Goal: Complete application form

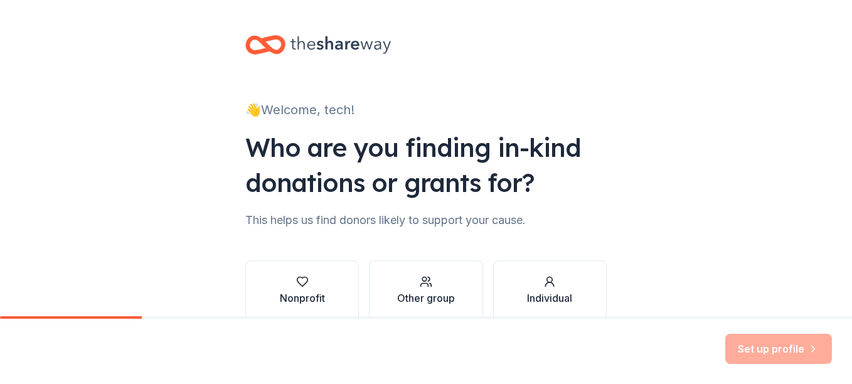
scroll to position [65, 0]
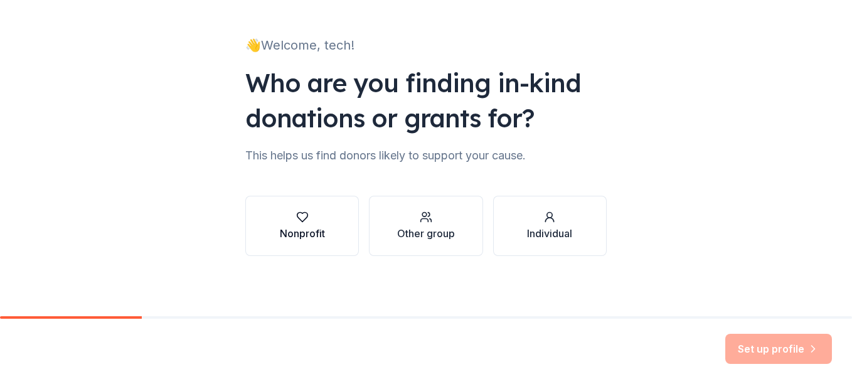
click at [297, 228] on div "Nonprofit" at bounding box center [302, 233] width 45 height 15
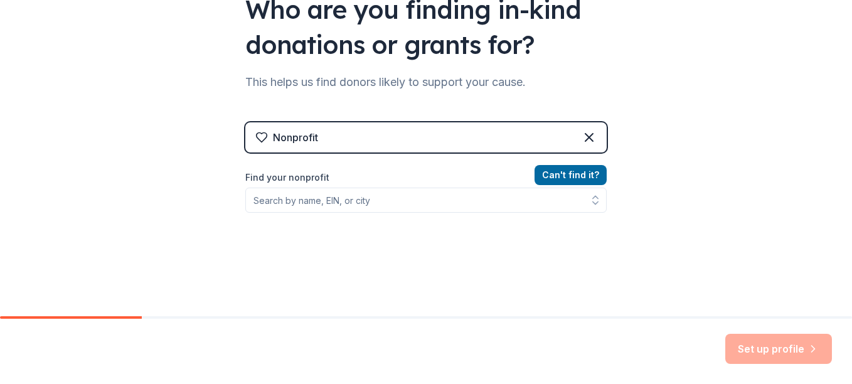
scroll to position [139, 0]
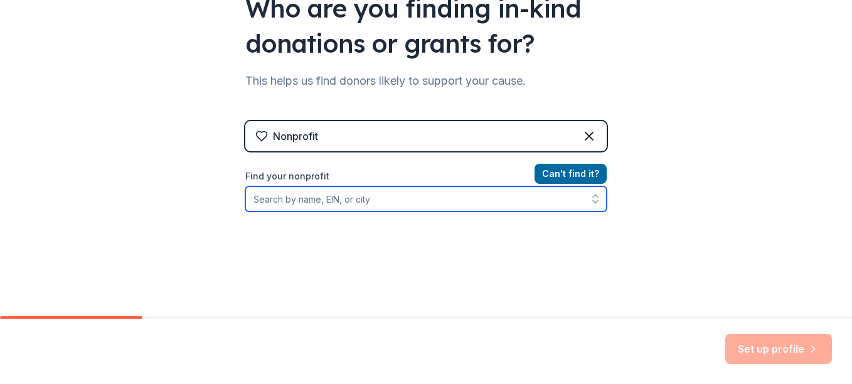
click at [372, 198] on input "Find your nonprofit" at bounding box center [425, 198] width 361 height 25
type input "decode project"
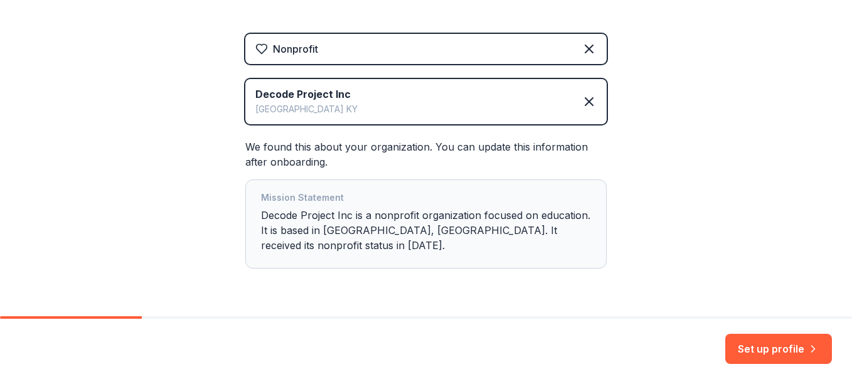
scroll to position [249, 0]
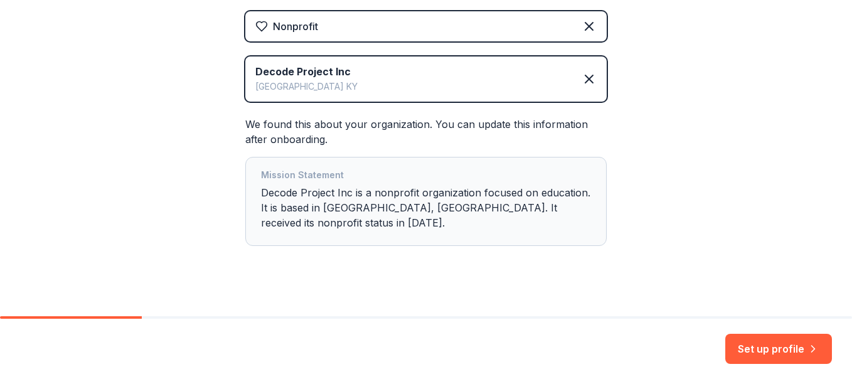
click at [354, 208] on div "Mission Statement Decode Project Inc is a nonprofit organization focused on edu…" at bounding box center [426, 202] width 330 height 68
click at [582, 81] on icon at bounding box center [589, 79] width 15 height 15
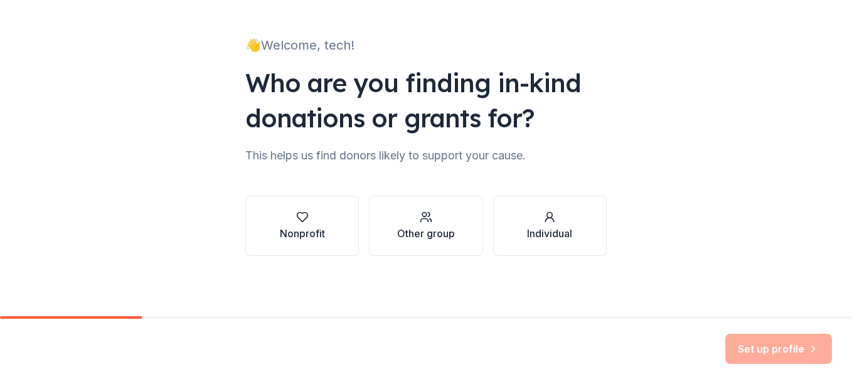
scroll to position [65, 0]
click at [316, 224] on div "Nonprofit" at bounding box center [302, 226] width 45 height 30
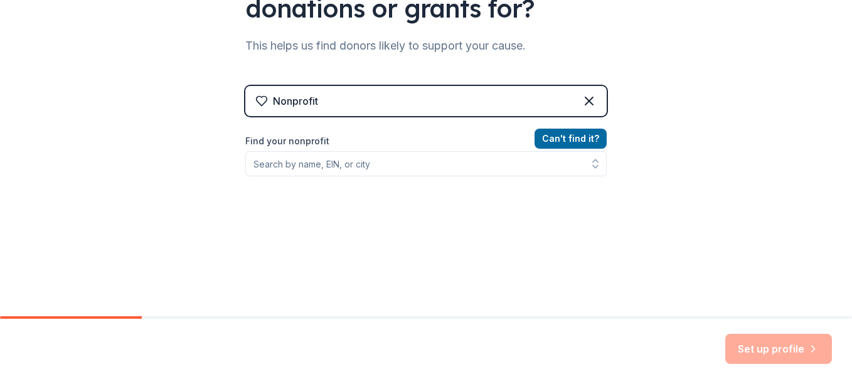
scroll to position [178, 0]
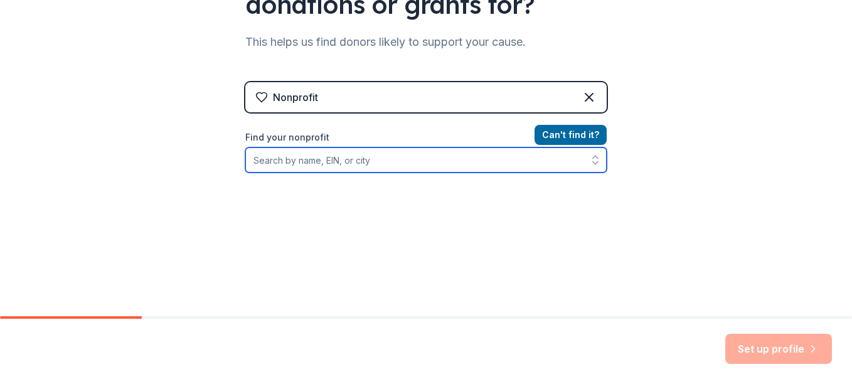
click at [348, 163] on input "Find your nonprofit" at bounding box center [425, 159] width 361 height 25
type input "Decode Project"
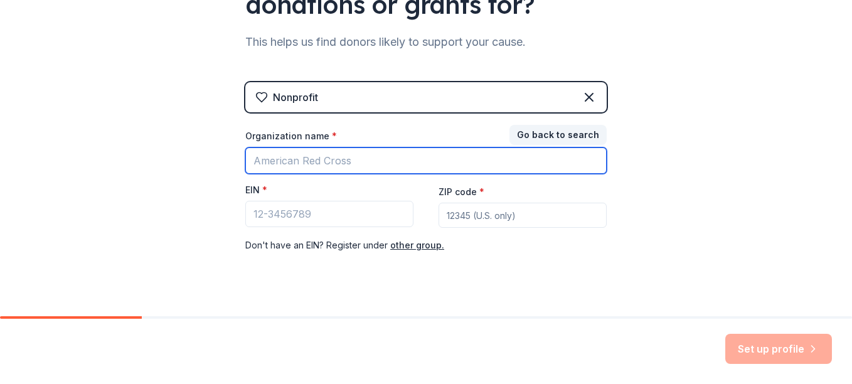
click at [359, 169] on input "Organization name *" at bounding box center [425, 160] width 361 height 26
type input "Decode Project"
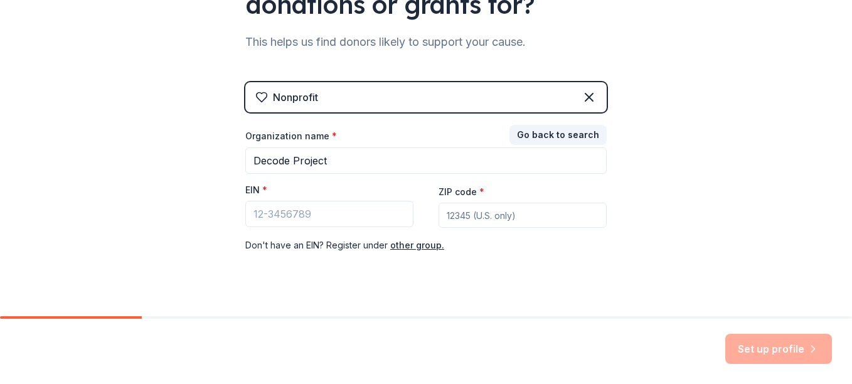
click at [509, 222] on input "ZIP code *" at bounding box center [523, 215] width 168 height 25
type input "40203"
click at [300, 222] on input "EIN *" at bounding box center [329, 214] width 168 height 26
paste input "[US_EMPLOYER_IDENTIFICATION_NUMBER]"
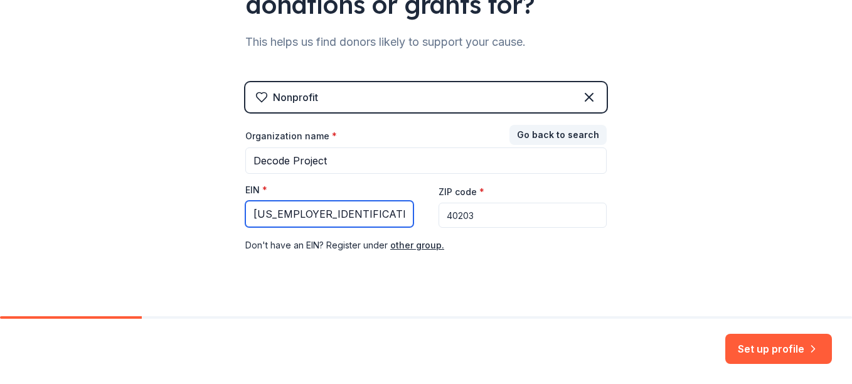
scroll to position [200, 0]
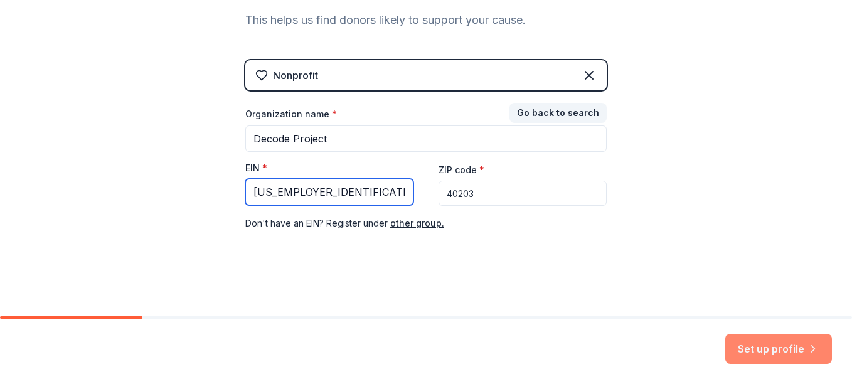
type input "[US_EMPLOYER_IDENTIFICATION_NUMBER]"
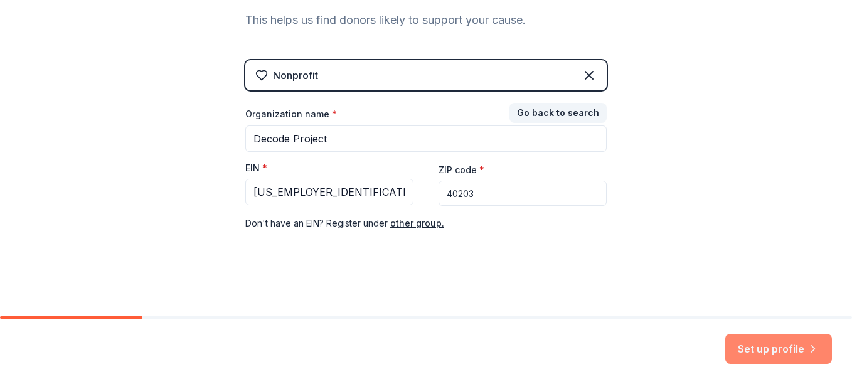
click at [755, 349] on button "Set up profile" at bounding box center [778, 349] width 107 height 30
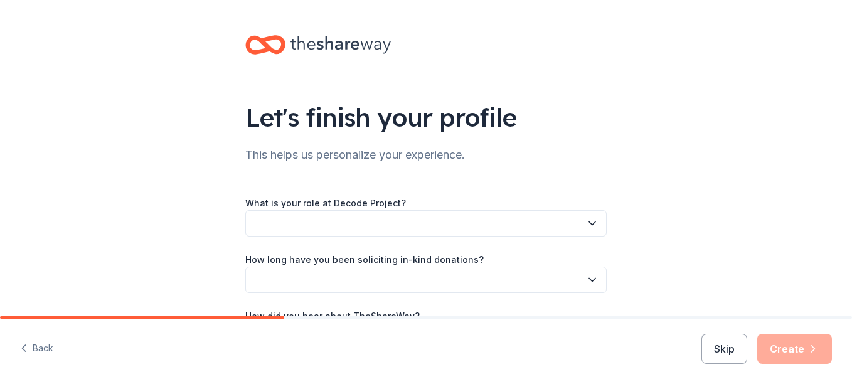
click at [439, 220] on button "button" at bounding box center [425, 223] width 361 height 26
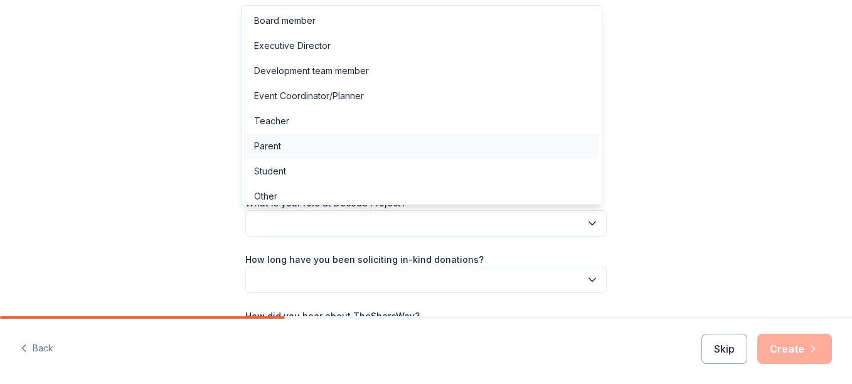
scroll to position [7, 0]
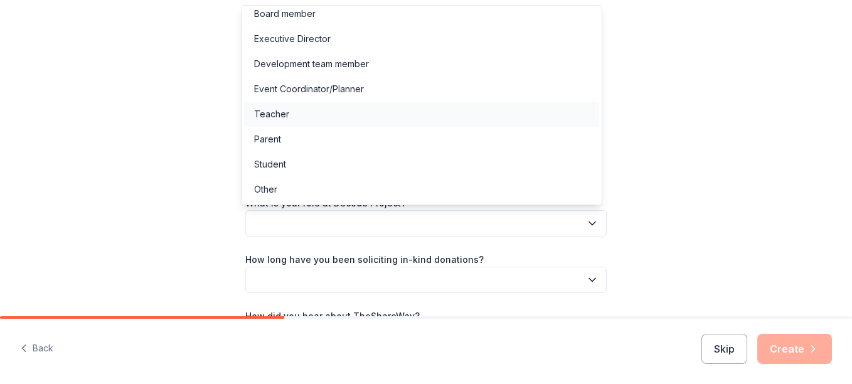
click at [283, 112] on div "Teacher" at bounding box center [271, 114] width 35 height 15
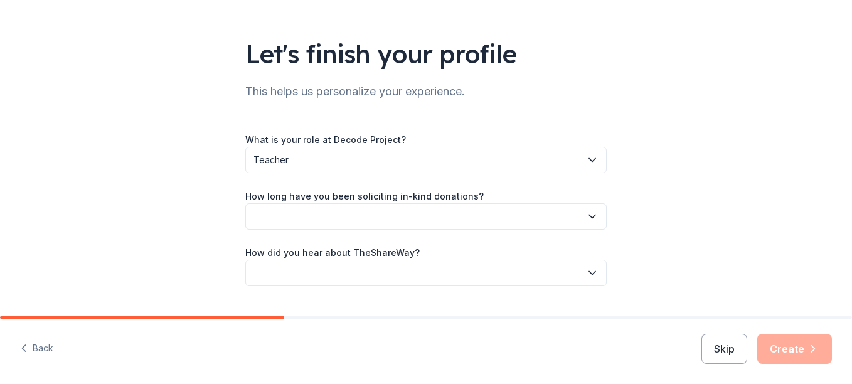
scroll to position [64, 0]
click at [299, 157] on span "Teacher" at bounding box center [417, 159] width 328 height 15
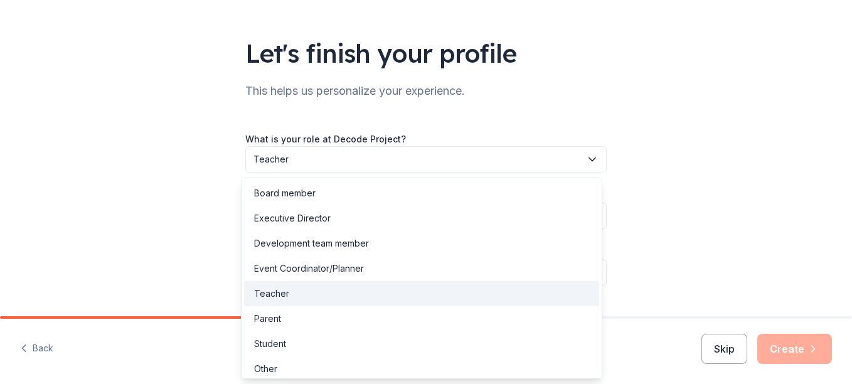
scroll to position [6, 0]
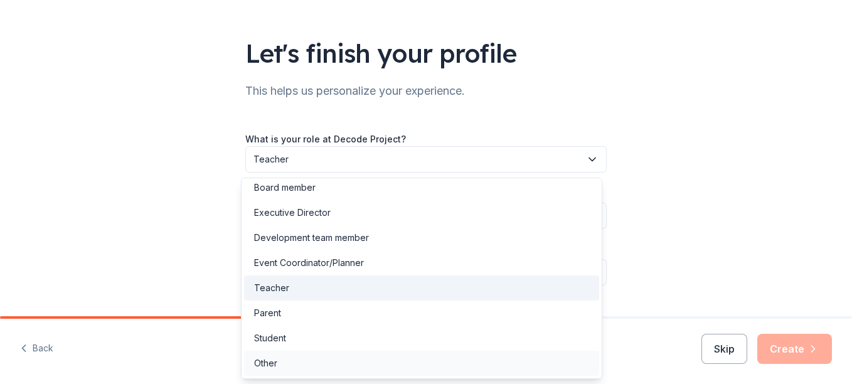
click at [266, 365] on div "Other" at bounding box center [265, 363] width 23 height 15
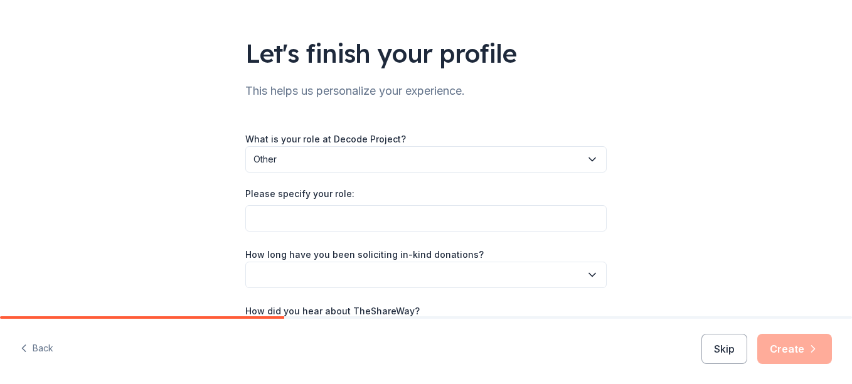
click at [311, 232] on div "What is your role at Decode Project? Other Please specify your role: How long h…" at bounding box center [425, 237] width 361 height 213
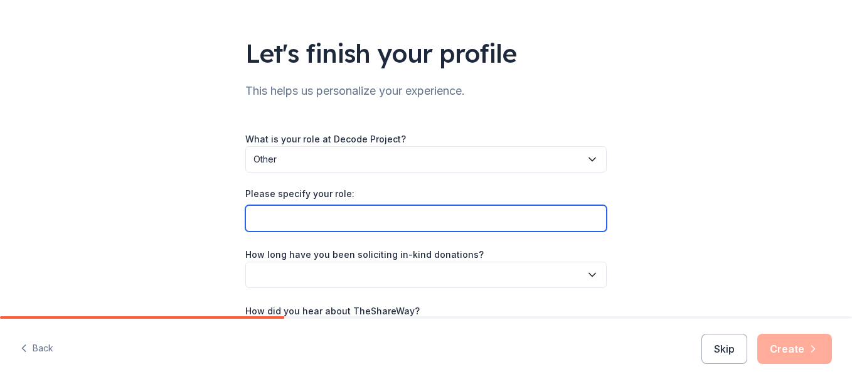
click at [299, 216] on input "Please specify your role:" at bounding box center [425, 218] width 361 height 26
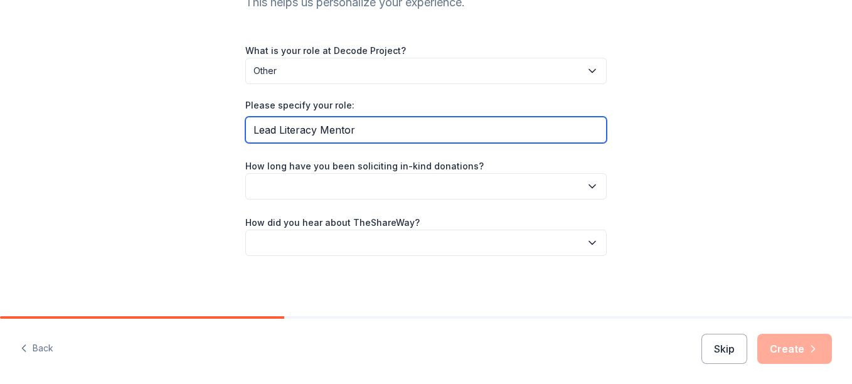
type input "Lead Literacy Mentor"
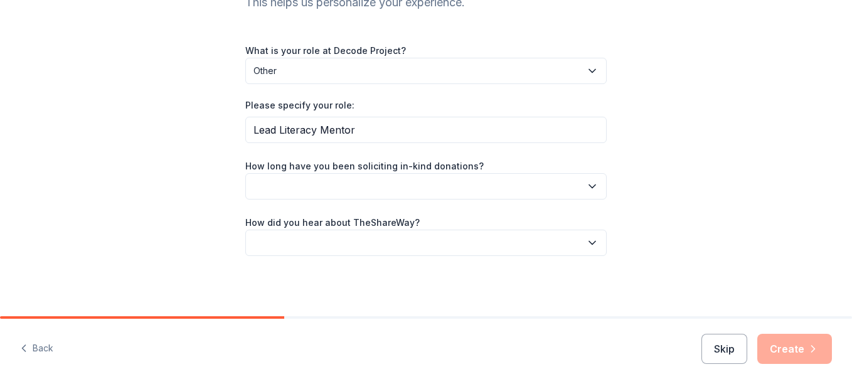
click at [306, 194] on button "button" at bounding box center [425, 186] width 361 height 26
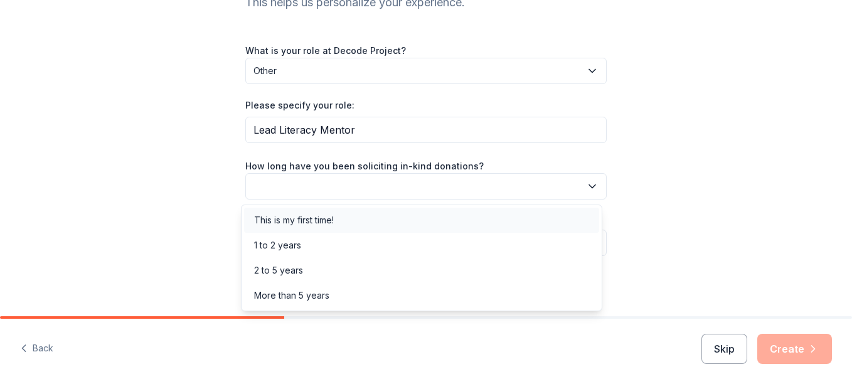
click at [289, 224] on div "This is my first time!" at bounding box center [294, 220] width 80 height 15
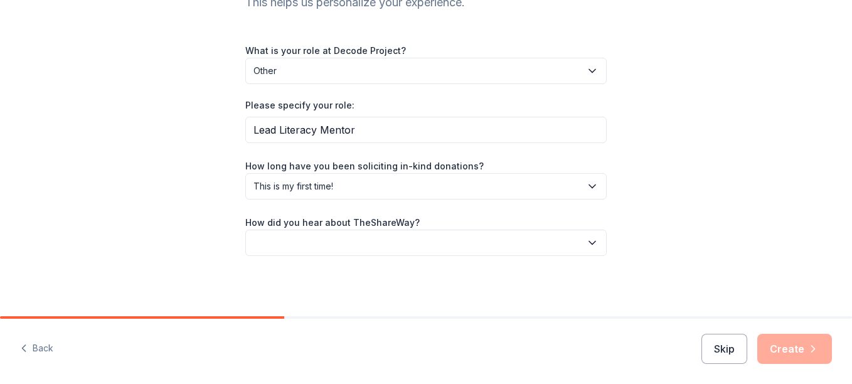
click at [291, 251] on button "button" at bounding box center [425, 243] width 361 height 26
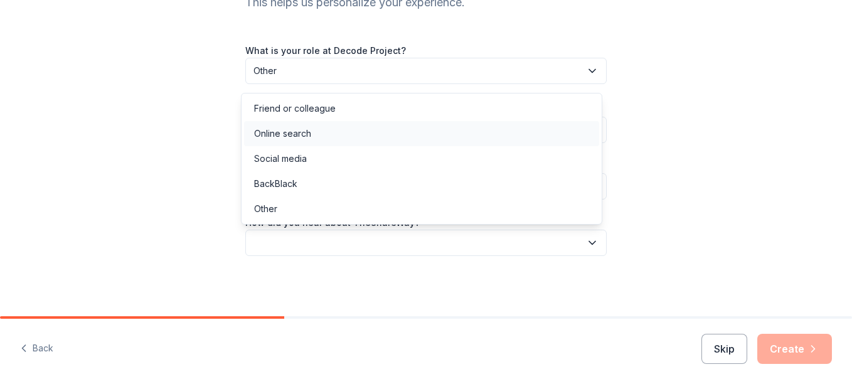
click at [291, 131] on div "Online search" at bounding box center [282, 133] width 57 height 15
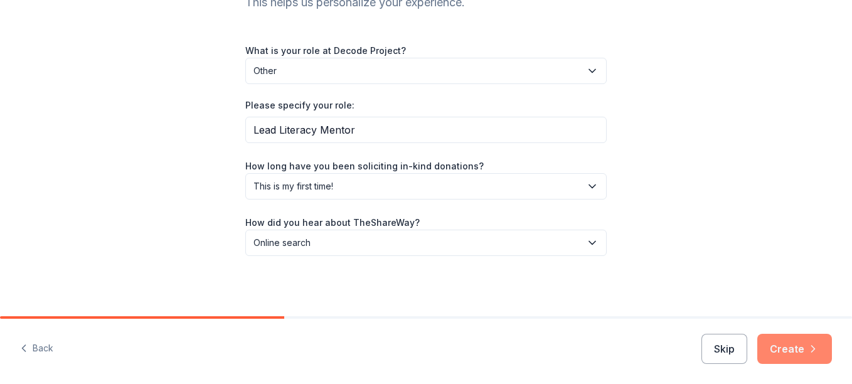
click at [780, 352] on button "Create" at bounding box center [794, 349] width 75 height 30
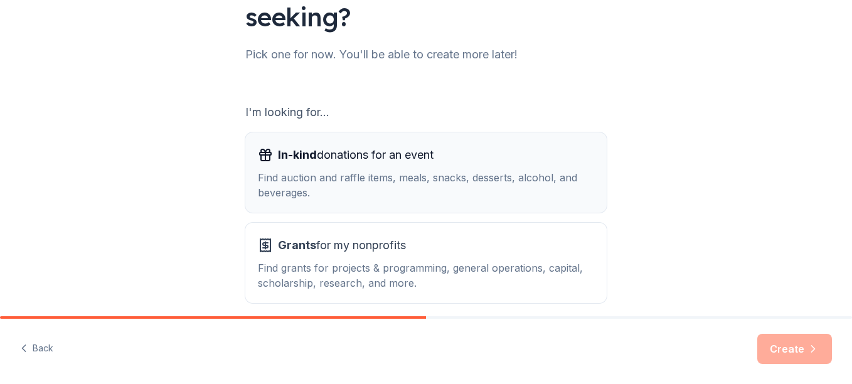
scroll to position [190, 0]
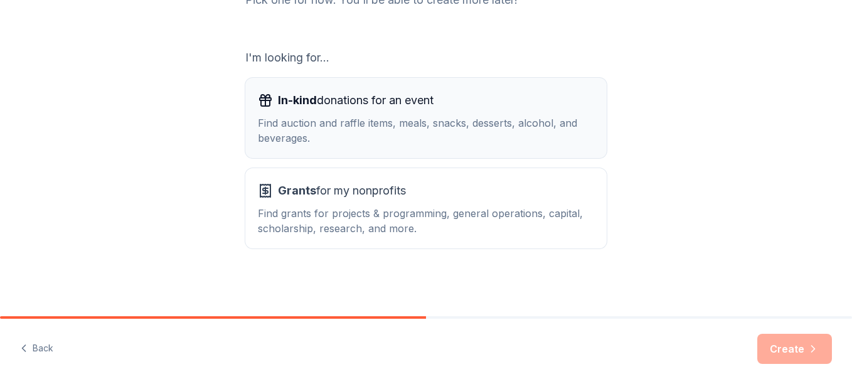
click at [286, 105] on span "In-kind" at bounding box center [297, 99] width 39 height 13
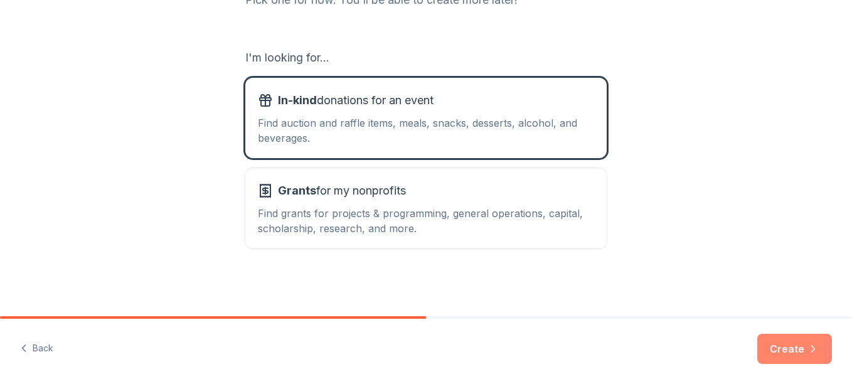
click at [772, 351] on button "Create" at bounding box center [794, 349] width 75 height 30
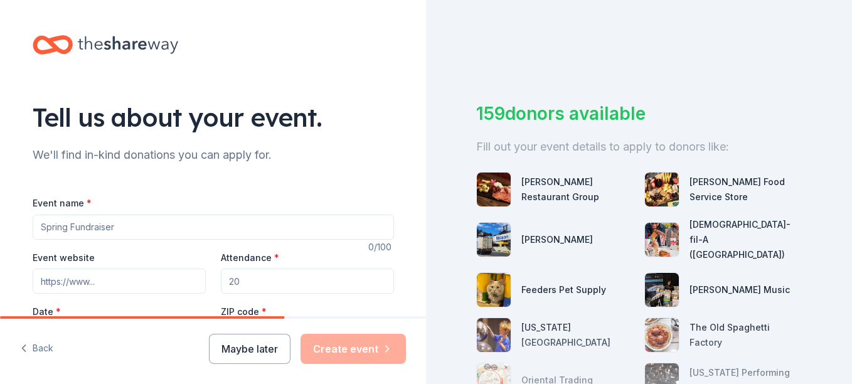
click at [206, 228] on input "Event name *" at bounding box center [213, 227] width 361 height 25
type input "Trunk or Treat"
click at [147, 255] on div "Event website" at bounding box center [119, 272] width 173 height 45
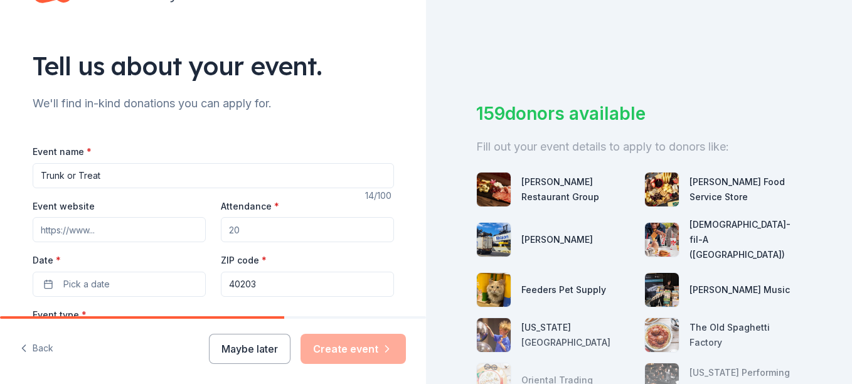
scroll to position [70, 0]
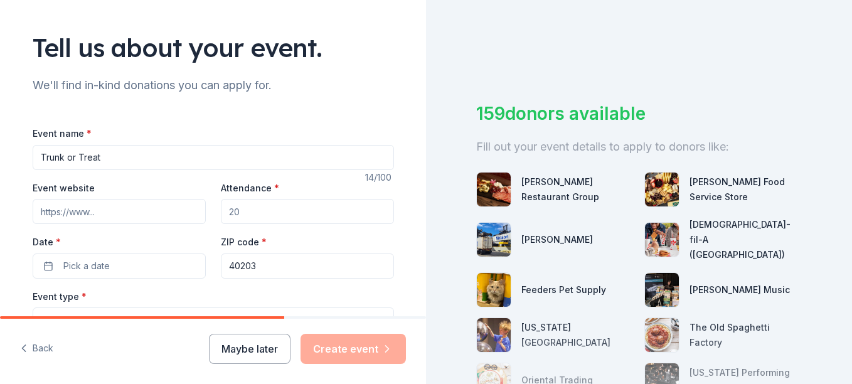
click at [258, 213] on input "Attendance *" at bounding box center [307, 211] width 173 height 25
type input "0"
click at [137, 265] on button "Pick a date" at bounding box center [119, 265] width 173 height 25
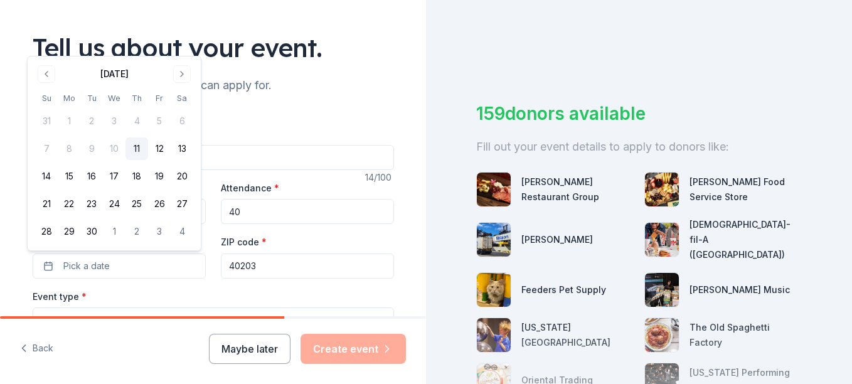
click at [238, 211] on input "40" at bounding box center [307, 211] width 173 height 25
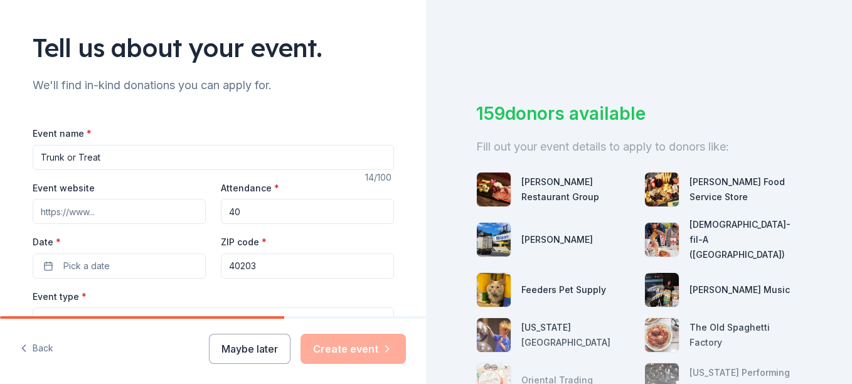
drag, startPoint x: 238, startPoint y: 211, endPoint x: 229, endPoint y: 213, distance: 9.5
click at [229, 213] on input "40" at bounding box center [307, 211] width 173 height 25
type input "50"
click at [126, 267] on button "Pick a date" at bounding box center [119, 265] width 173 height 25
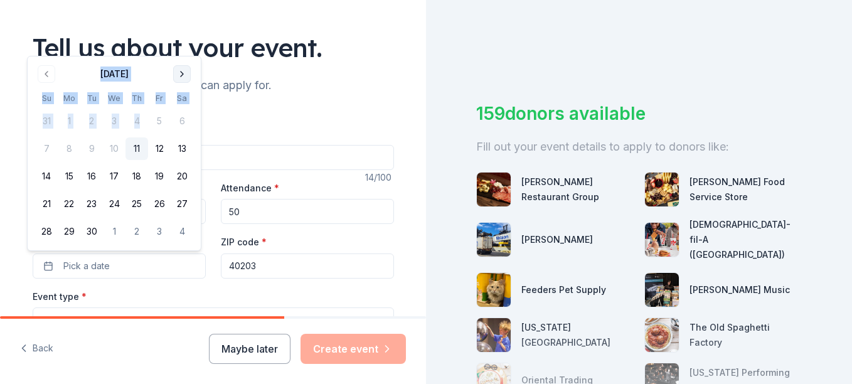
drag, startPoint x: 140, startPoint y: 114, endPoint x: 179, endPoint y: 70, distance: 59.1
click at [179, 70] on div "September 2025 Su Mo Tu We Th Fr Sa 31 1 2 3 4 5 6 7 8 9 10 11 12 13 14 15 16 1…" at bounding box center [114, 153] width 158 height 179
click at [180, 73] on button "Go to next month" at bounding box center [182, 74] width 18 height 18
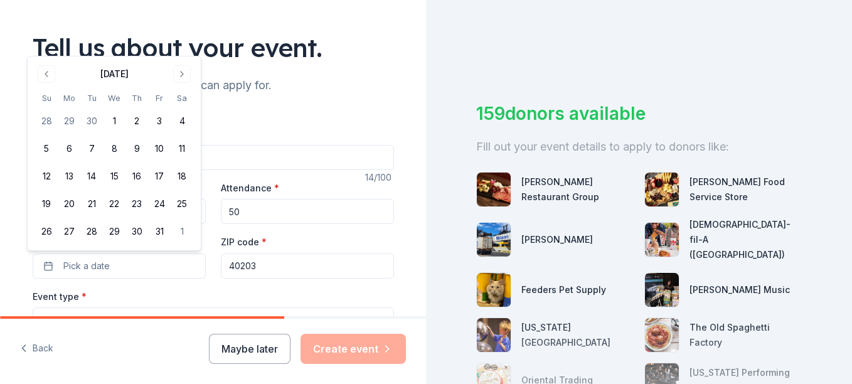
click at [255, 93] on div "We'll find in-kind donations you can apply for." at bounding box center [213, 85] width 361 height 20
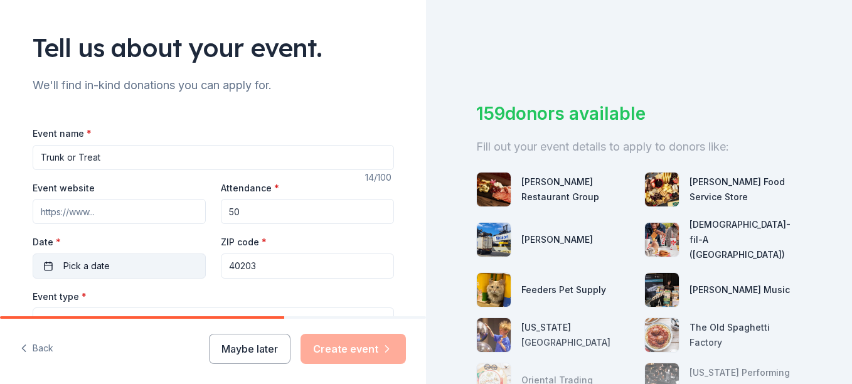
click at [99, 269] on span "Pick a date" at bounding box center [86, 265] width 46 height 15
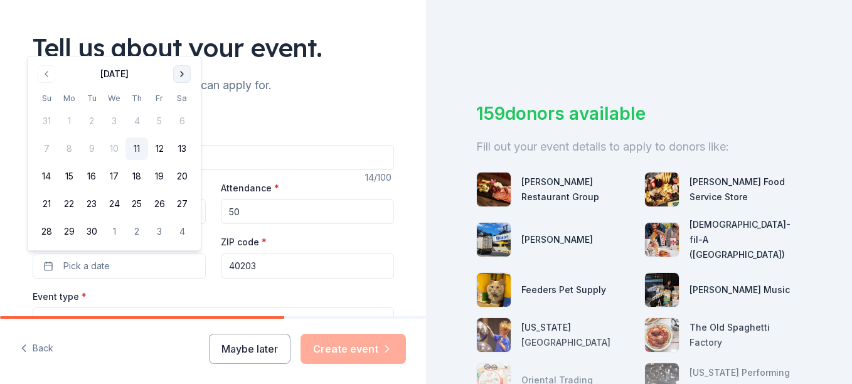
click at [182, 70] on button "Go to next month" at bounding box center [182, 74] width 18 height 18
click at [181, 181] on button "18" at bounding box center [182, 176] width 23 height 23
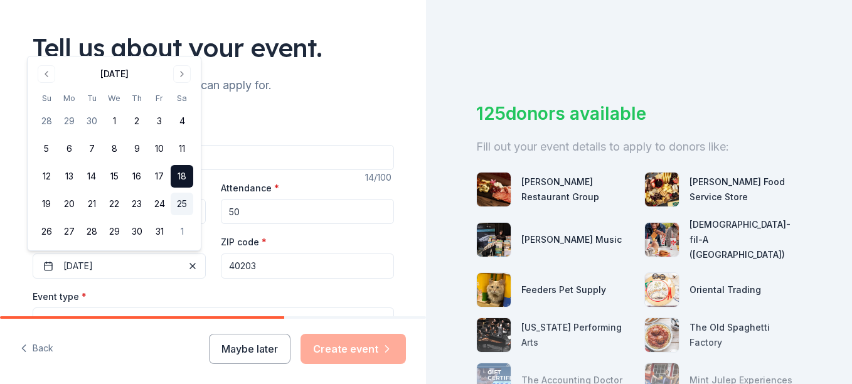
click at [180, 208] on button "25" at bounding box center [182, 204] width 23 height 23
click at [179, 227] on button "1" at bounding box center [182, 231] width 23 height 23
click at [181, 180] on button "18" at bounding box center [182, 176] width 23 height 23
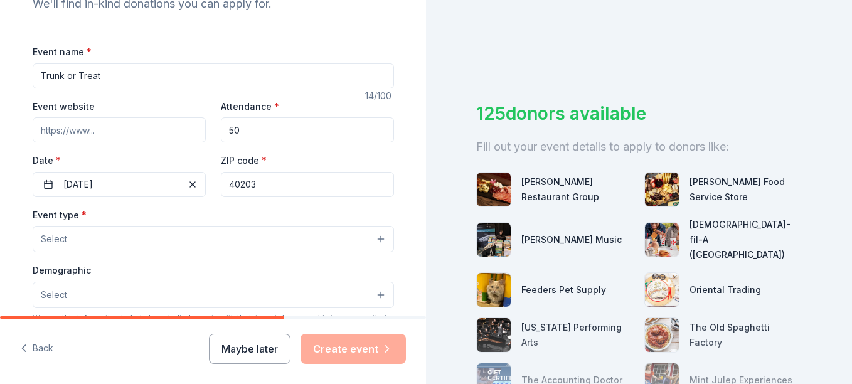
scroll to position [152, 0]
click at [280, 239] on button "Select" at bounding box center [213, 238] width 361 height 26
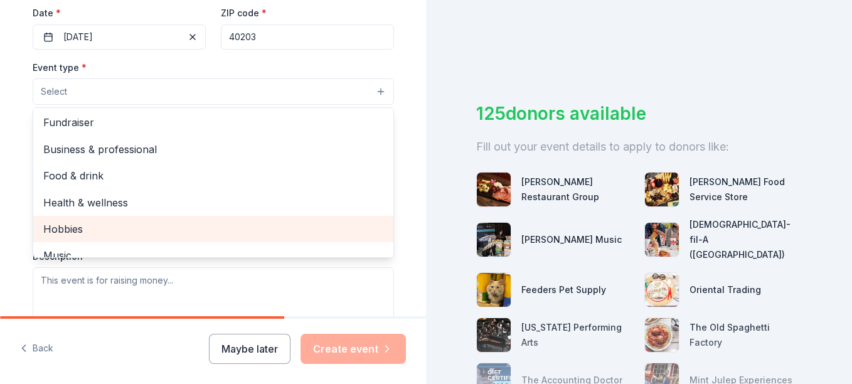
scroll to position [0, 0]
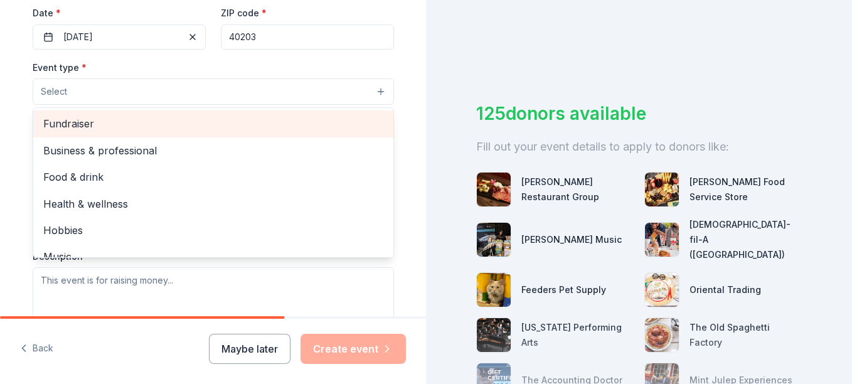
click at [157, 123] on span "Fundraiser" at bounding box center [213, 123] width 340 height 16
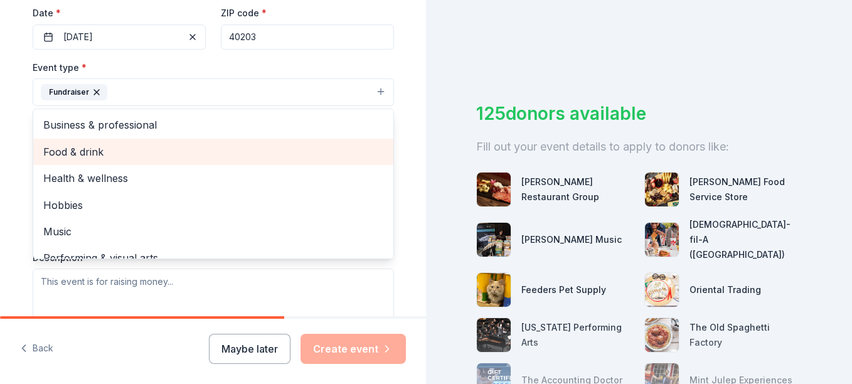
click at [197, 142] on div "Food & drink" at bounding box center [213, 152] width 360 height 26
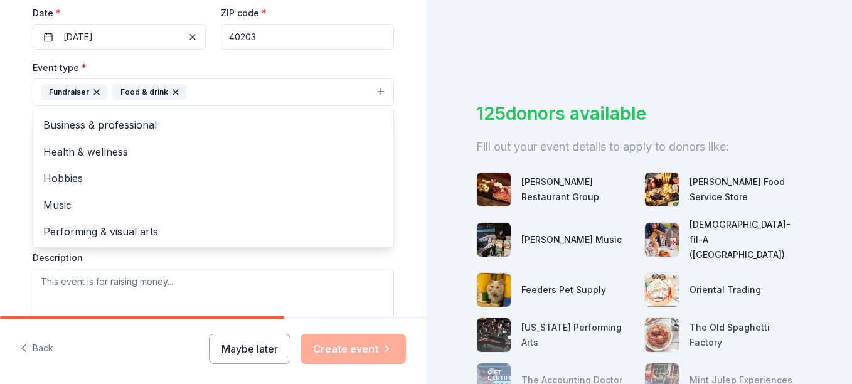
click at [400, 78] on div "Tell us about your event. We'll find in-kind donations you can apply for. Event…" at bounding box center [214, 119] width 402 height 836
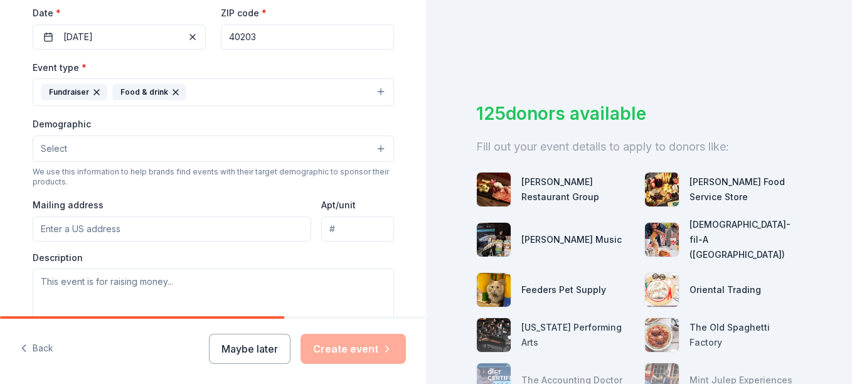
click at [208, 147] on button "Select" at bounding box center [213, 149] width 361 height 26
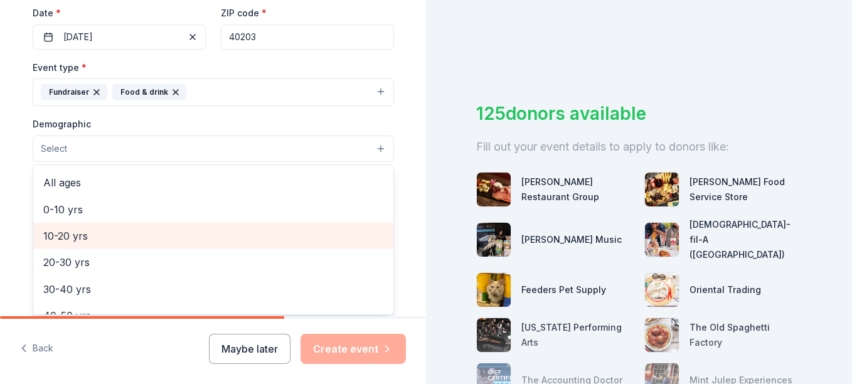
scroll to position [77, 0]
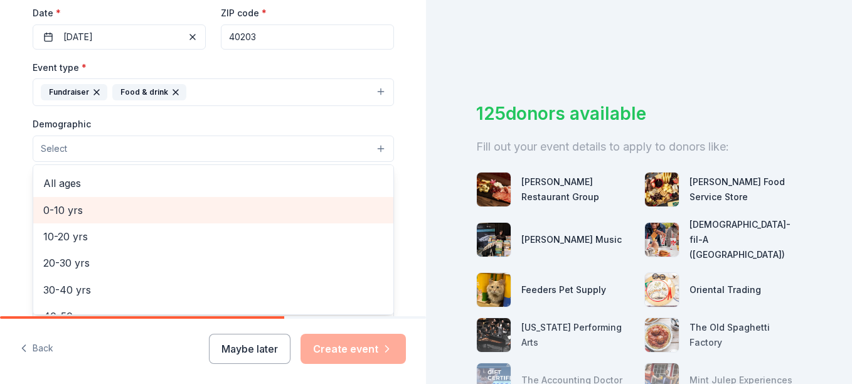
click at [53, 212] on span "0-10 yrs" at bounding box center [213, 210] width 340 height 16
click at [68, 213] on span "10-20 yrs" at bounding box center [213, 211] width 340 height 16
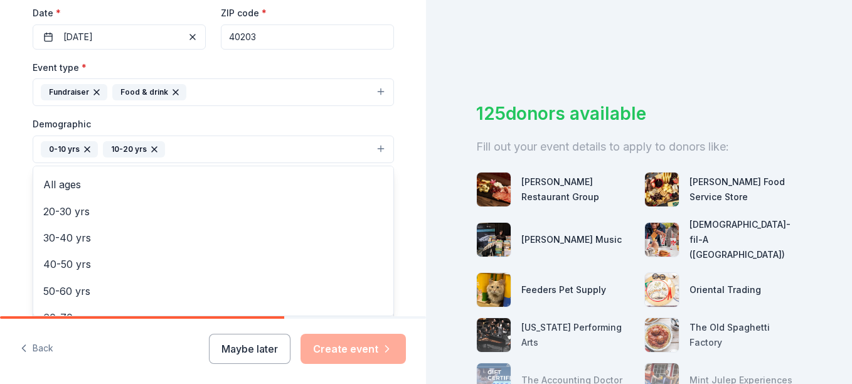
click at [401, 182] on div "Tell us about your event. We'll find in-kind donations you can apply for. Event…" at bounding box center [214, 120] width 402 height 838
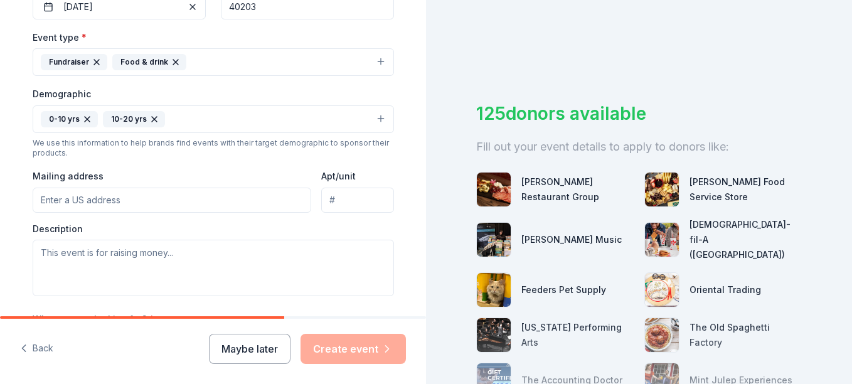
scroll to position [329, 0]
click at [188, 198] on input "Mailing address" at bounding box center [172, 199] width 279 height 25
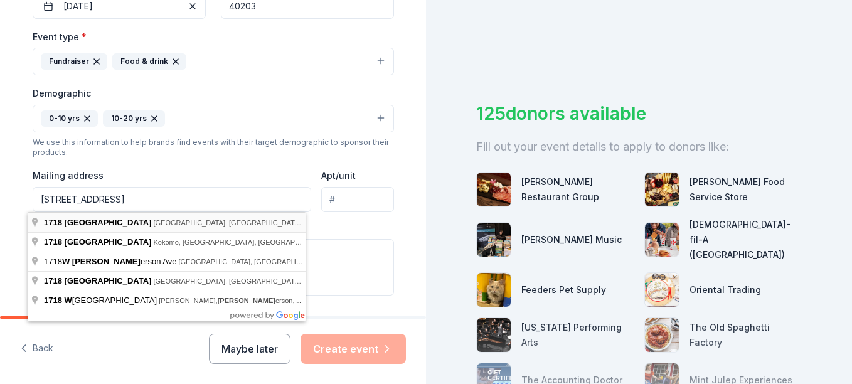
type input "1718 West Jefferson Street, Louisville, KY, 40203"
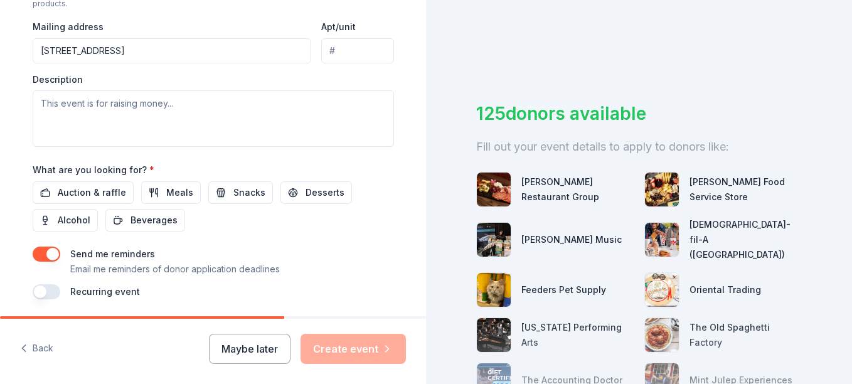
scroll to position [477, 0]
click at [209, 194] on button "Snacks" at bounding box center [240, 193] width 65 height 23
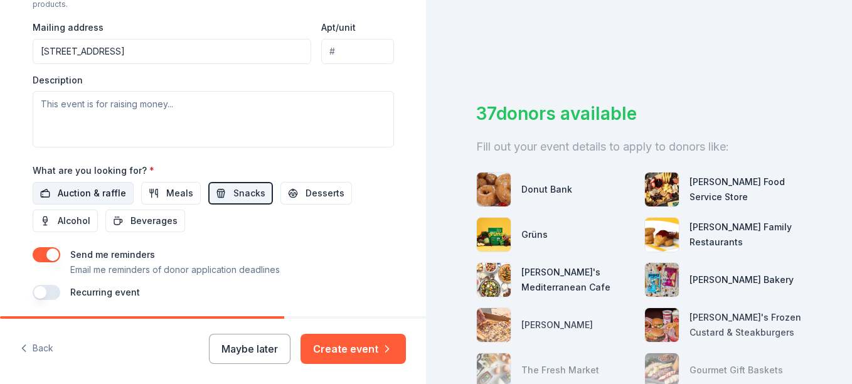
click at [117, 197] on span "Auction & raffle" at bounding box center [92, 193] width 68 height 15
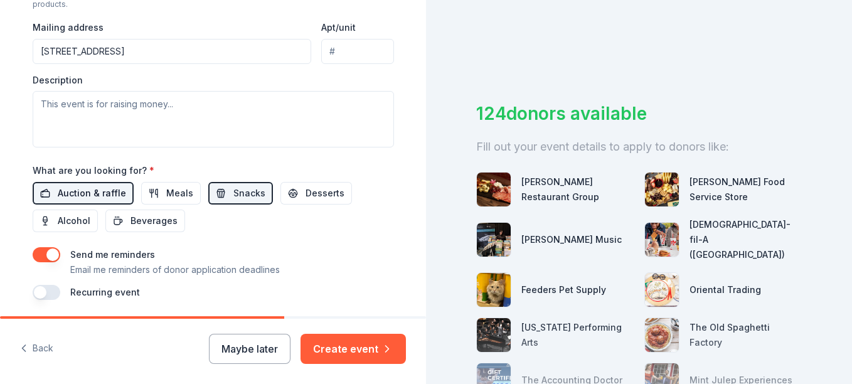
click at [117, 197] on span "Auction & raffle" at bounding box center [92, 193] width 68 height 15
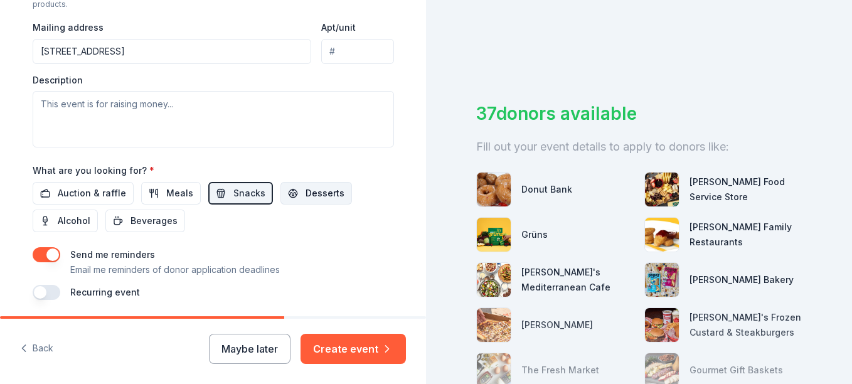
click at [304, 204] on button "Desserts" at bounding box center [316, 193] width 72 height 23
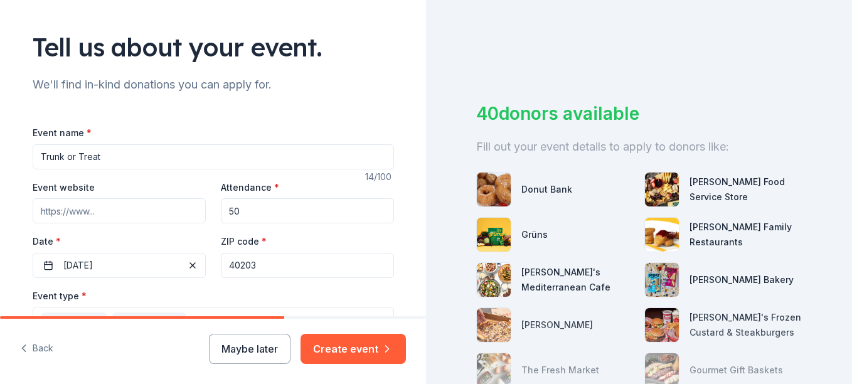
scroll to position [70, 0]
click at [36, 156] on input "Trunk or Treat" at bounding box center [213, 157] width 361 height 25
type input "Decode Project Trunk or Treat"
click at [131, 131] on div "Event name * Decode Project Trunk or Treat" at bounding box center [213, 147] width 361 height 45
click at [87, 211] on input "Event website" at bounding box center [119, 211] width 173 height 25
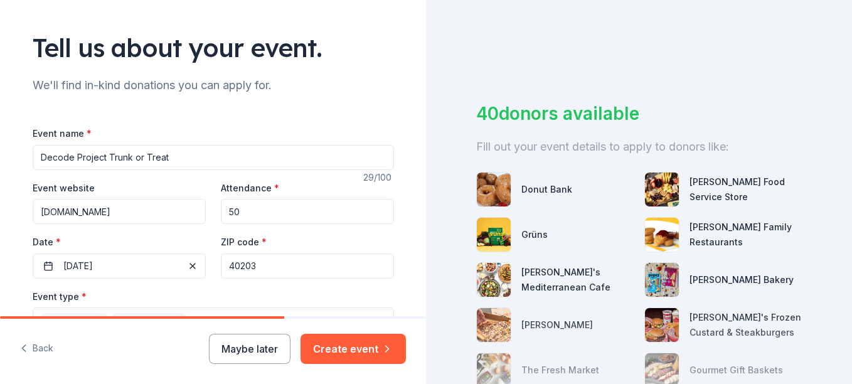
type input "[DOMAIN_NAME]"
drag, startPoint x: 146, startPoint y: 210, endPoint x: 23, endPoint y: 211, distance: 123.6
click at [23, 211] on div "Tell us about your event. We'll find in-kind donations you can apply for. Event…" at bounding box center [214, 349] width 402 height 838
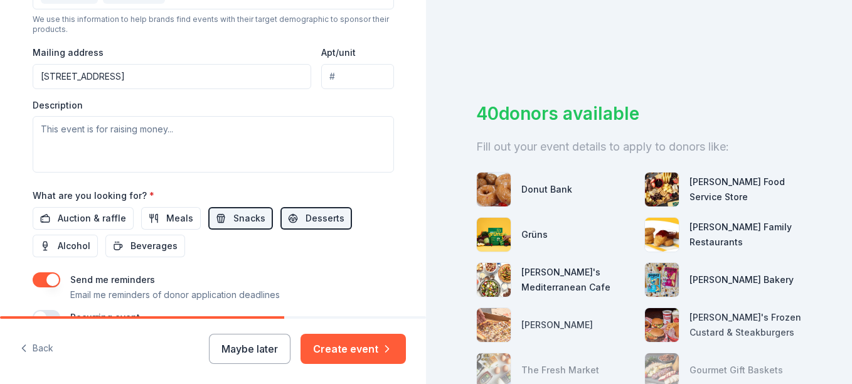
scroll to position [466, 0]
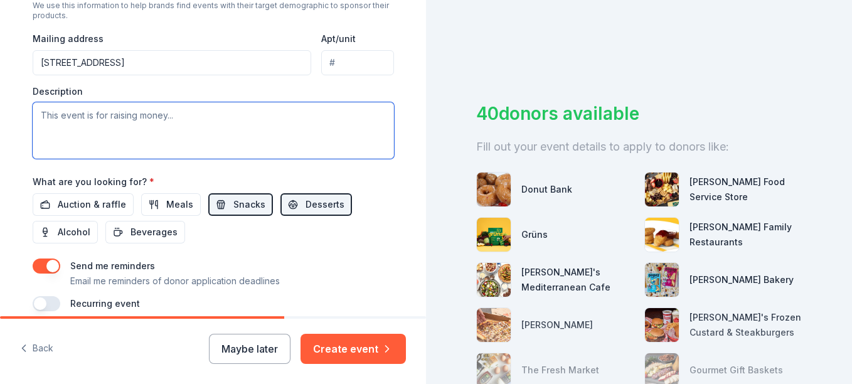
click at [137, 119] on textarea at bounding box center [213, 130] width 361 height 56
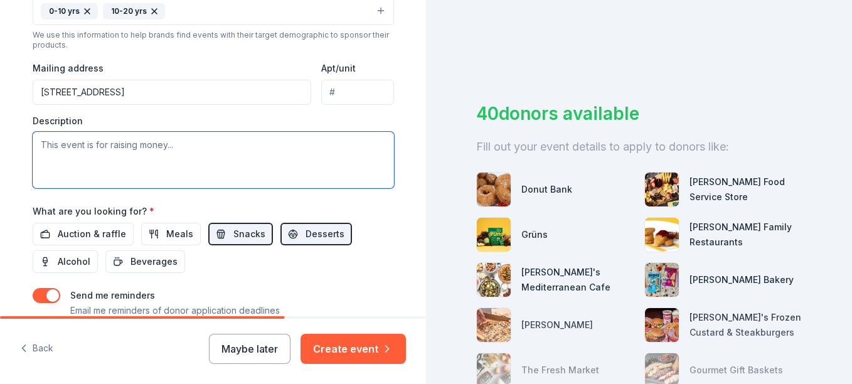
scroll to position [437, 0]
paste textarea "We envision a world where all children have equitable access to educational res…"
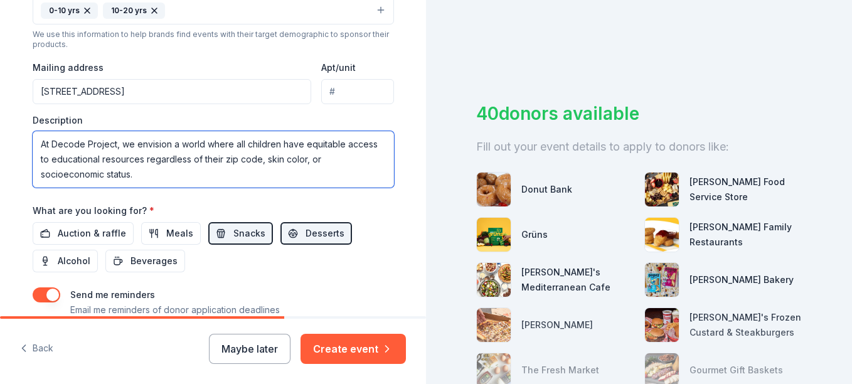
click at [114, 174] on textarea "At Decode Project, we envision a world where all children have equitable access…" at bounding box center [213, 159] width 361 height 56
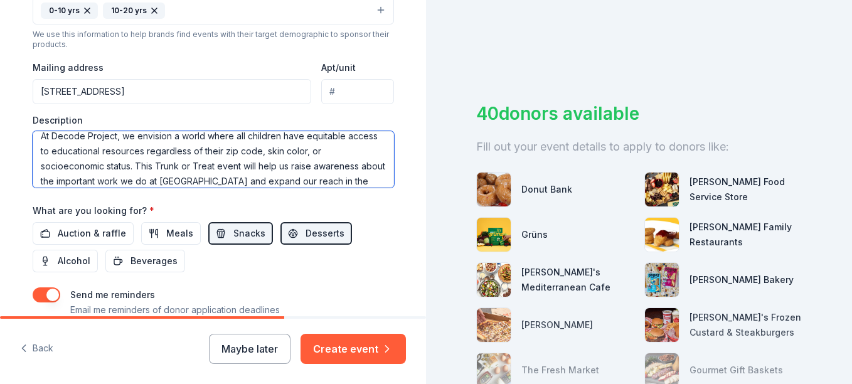
scroll to position [23, 0]
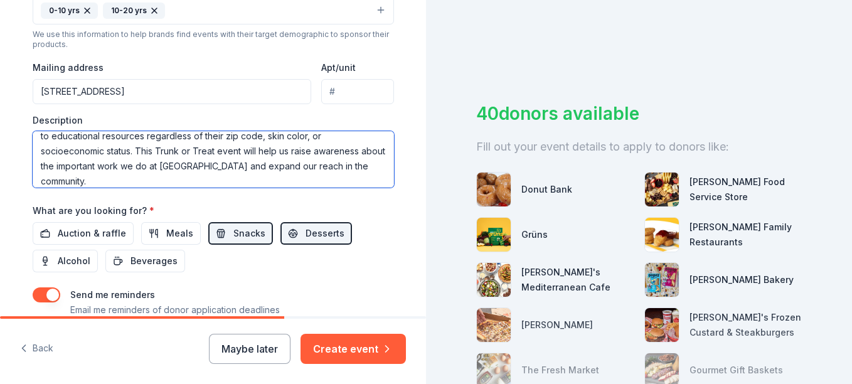
type textarea "At Decode Project, we envision a world where all children have equitable access…"
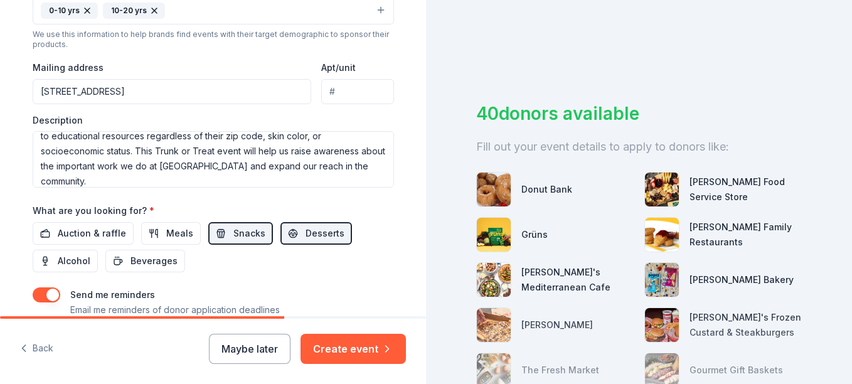
click at [142, 200] on div "Event name * Decode Project Trunk or Treat 29 /100 Event website Attendance * 5…" at bounding box center [213, 49] width 361 height 582
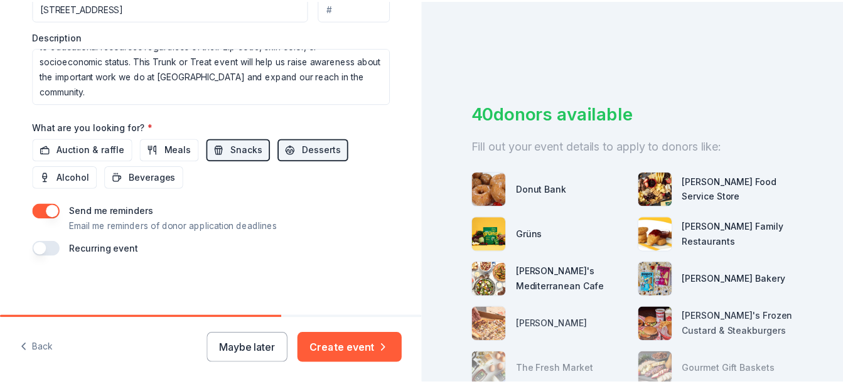
scroll to position [521, 0]
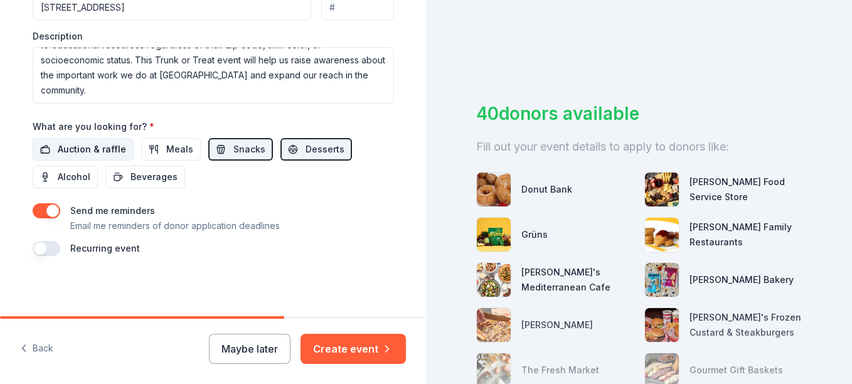
click at [101, 143] on span "Auction & raffle" at bounding box center [92, 149] width 68 height 15
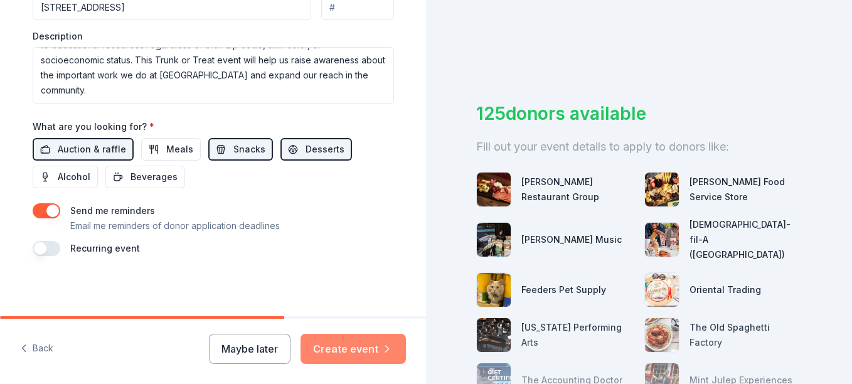
click at [343, 346] on button "Create event" at bounding box center [353, 349] width 105 height 30
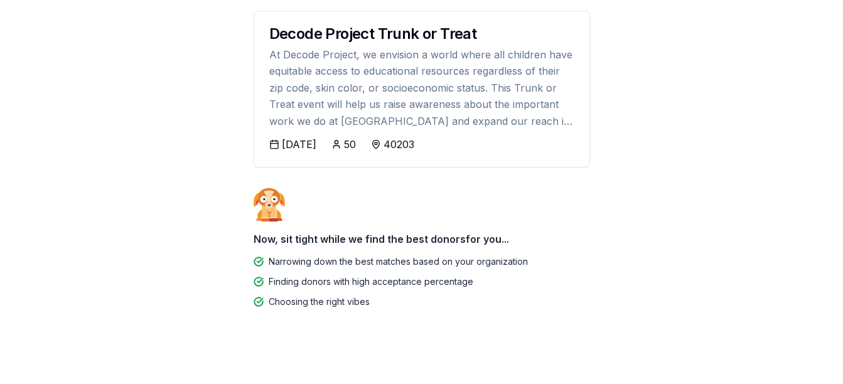
scroll to position [162, 0]
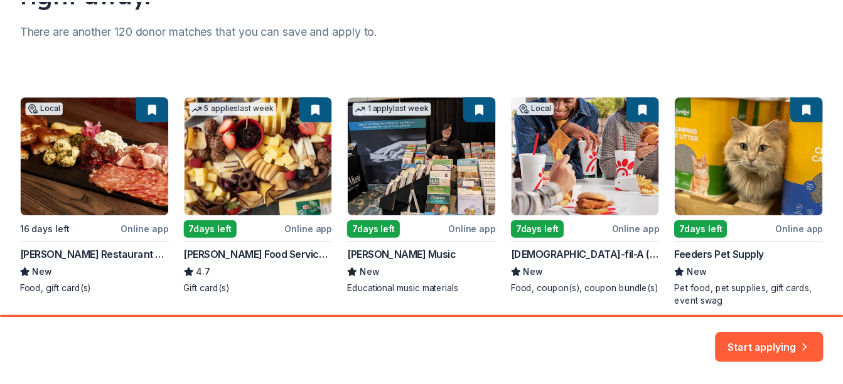
scroll to position [211, 0]
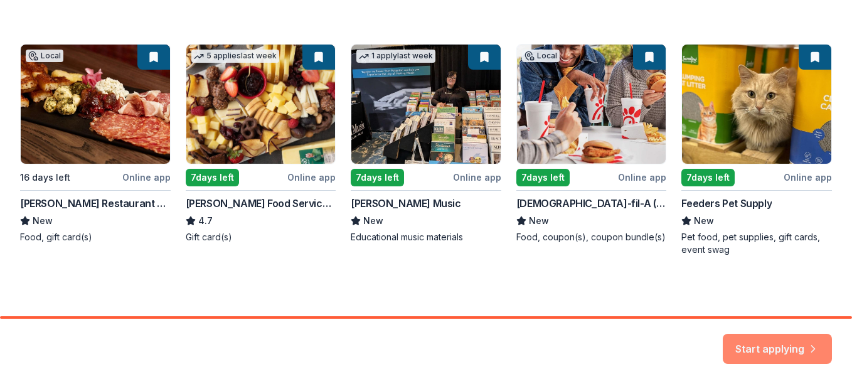
click at [753, 347] on button "Start applying" at bounding box center [777, 343] width 109 height 30
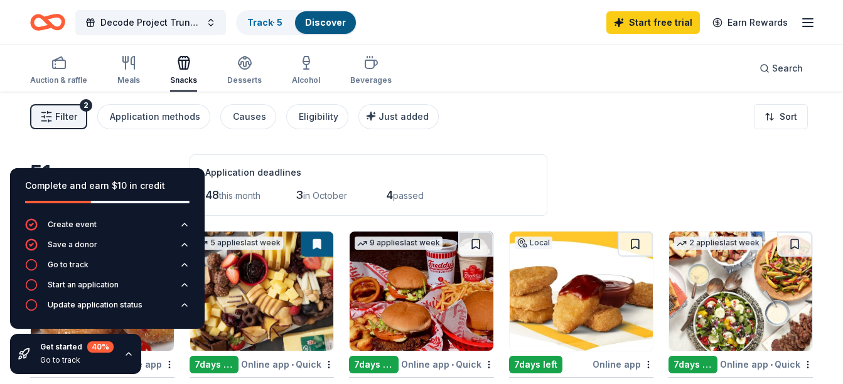
click at [603, 164] on div "51 results in Louisville, KY Application deadlines 48 this month 3 in October 4…" at bounding box center [421, 184] width 782 height 61
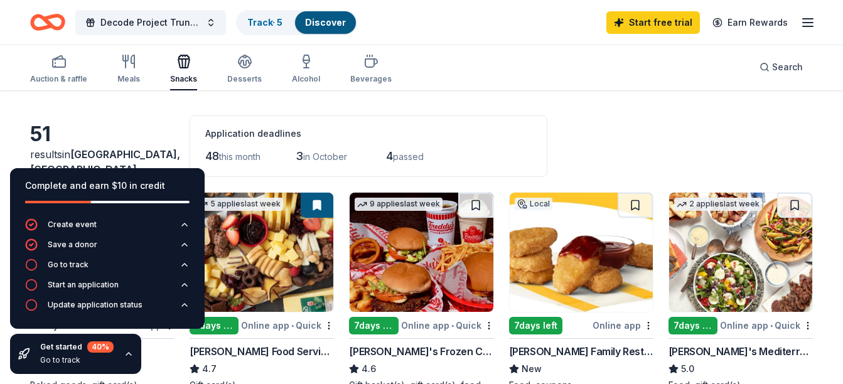
scroll to position [46, 0]
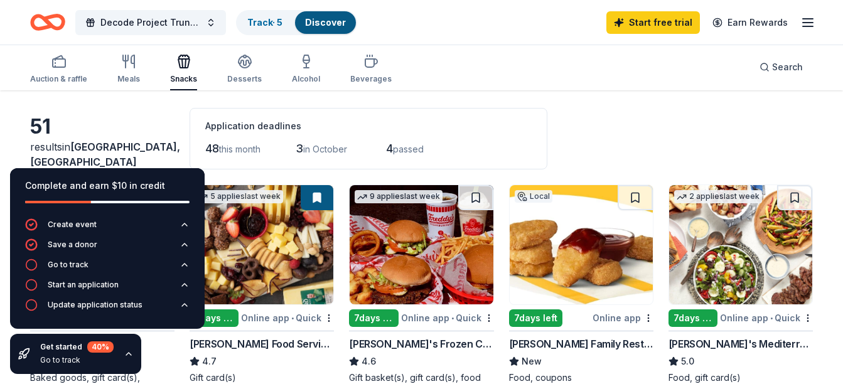
click at [126, 354] on icon "button" at bounding box center [128, 354] width 5 height 3
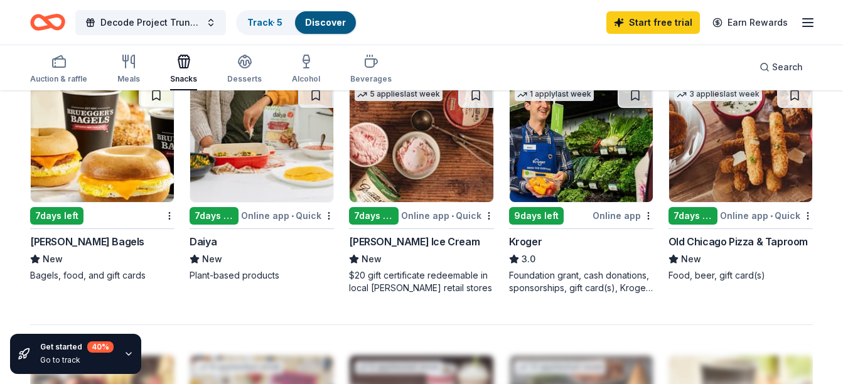
scroll to position [873, 0]
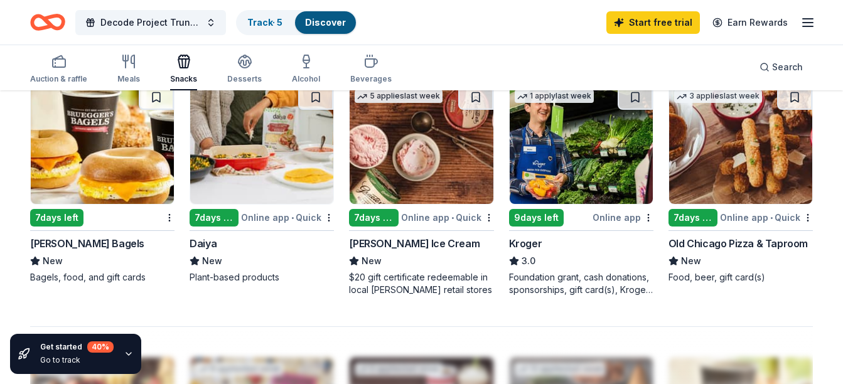
click at [535, 252] on div "Kroger 3.0 Foundation grant, cash donations, sponsorships, gift card(s), Kroger…" at bounding box center [581, 266] width 144 height 60
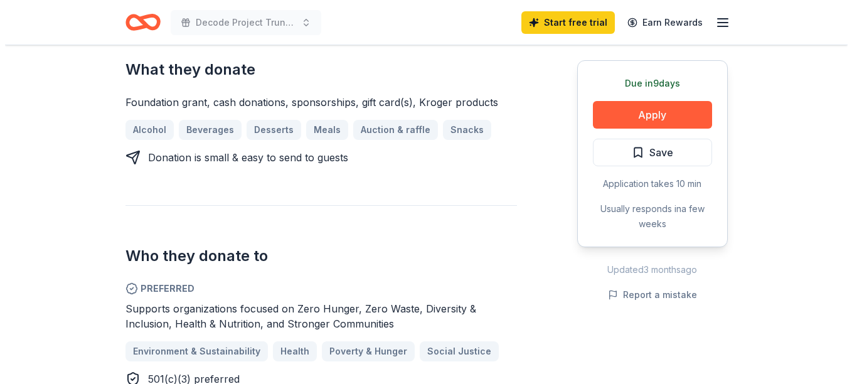
scroll to position [539, 0]
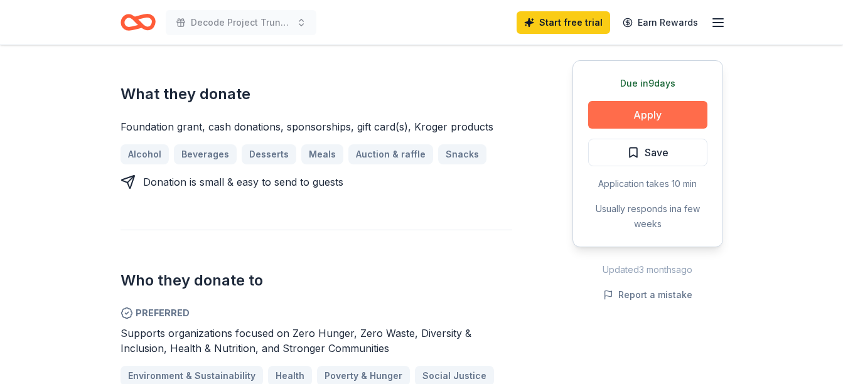
click at [614, 124] on button "Apply" at bounding box center [647, 115] width 119 height 28
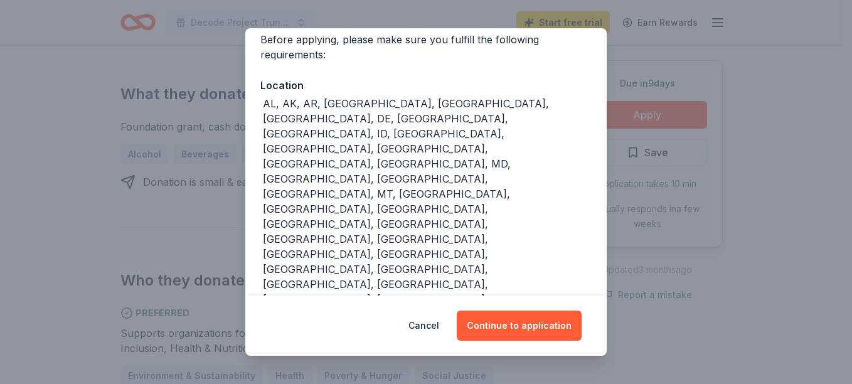
scroll to position [146, 0]
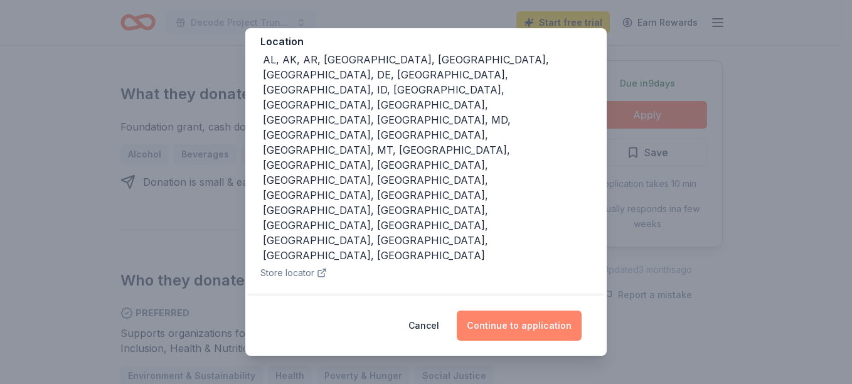
click at [482, 328] on button "Continue to application" at bounding box center [519, 326] width 125 height 30
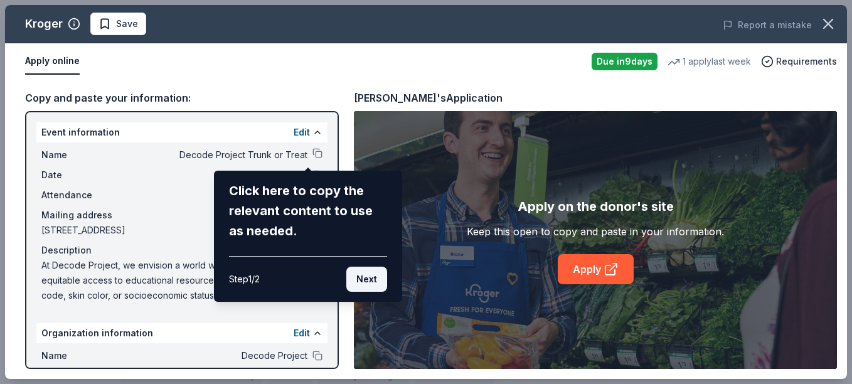
click at [366, 275] on button "Next" at bounding box center [366, 279] width 41 height 25
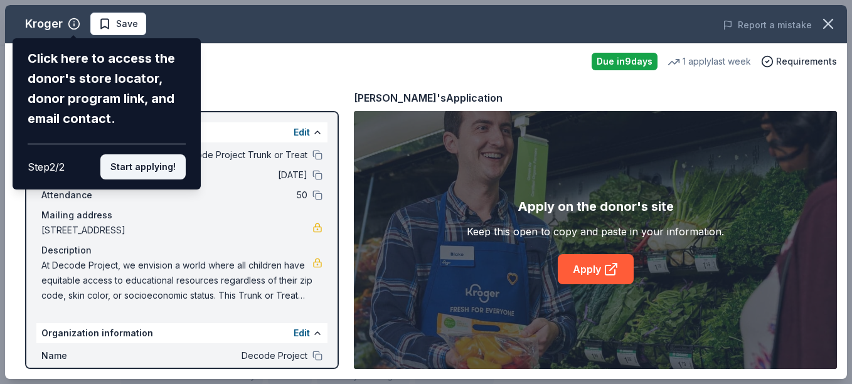
click at [139, 166] on button "Start applying!" at bounding box center [142, 166] width 85 height 25
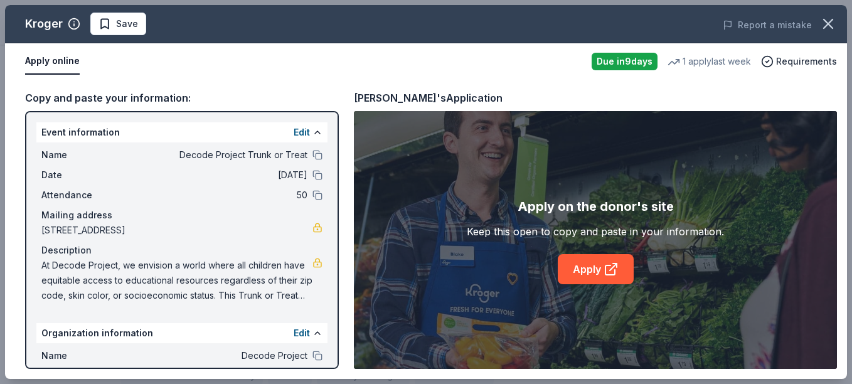
scroll to position [116, 0]
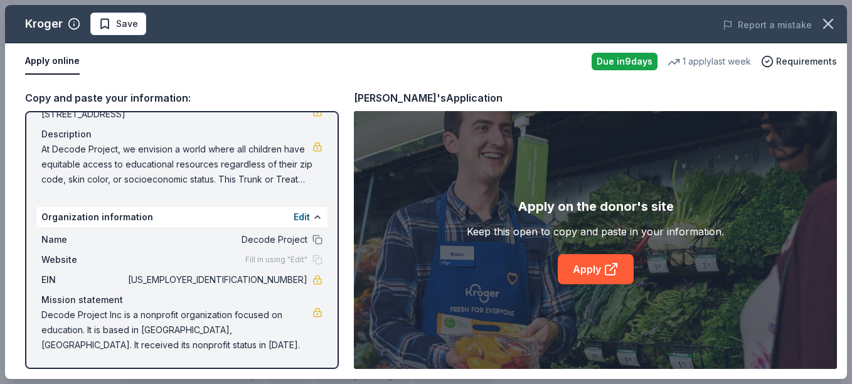
click at [287, 260] on span "Fill in using "Edit"" at bounding box center [276, 260] width 62 height 10
click at [294, 215] on button "Edit" at bounding box center [302, 217] width 16 height 15
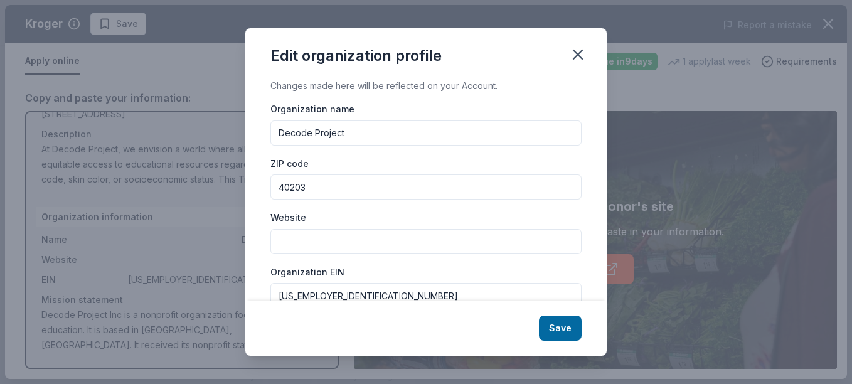
click at [290, 238] on input "Website" at bounding box center [425, 241] width 311 height 25
type input "[DOMAIN_NAME]"
click at [401, 269] on div "Organization EIN [US_EMPLOYER_IDENTIFICATION_NUMBER]" at bounding box center [425, 286] width 311 height 45
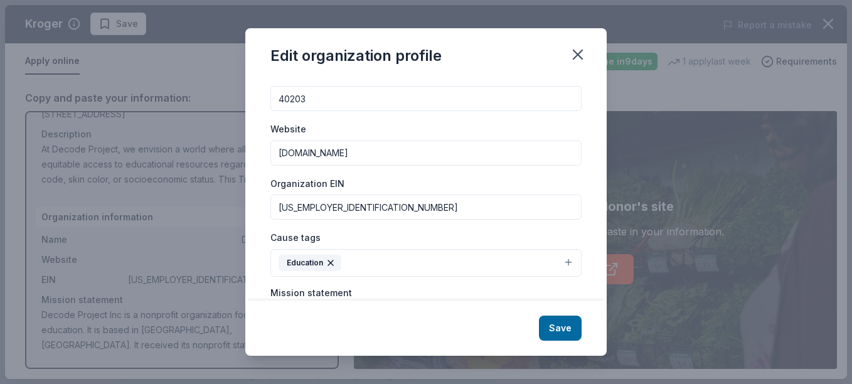
scroll to position [102, 0]
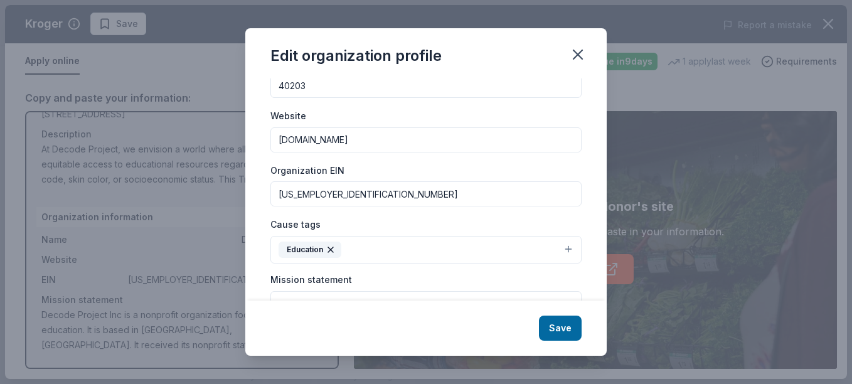
drag, startPoint x: 384, startPoint y: 142, endPoint x: 249, endPoint y: 141, distance: 134.9
click at [249, 141] on div "Changes made here will be reflected on your Account. Organization name Decode P…" at bounding box center [425, 189] width 361 height 222
click at [418, 221] on div "Cause tags Education" at bounding box center [425, 239] width 311 height 47
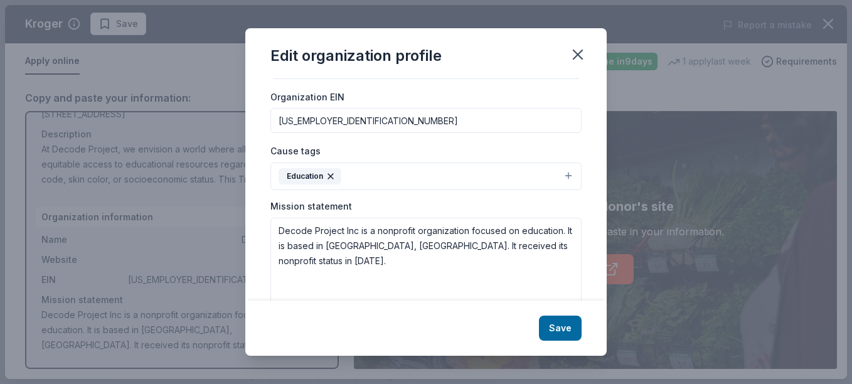
scroll to position [199, 0]
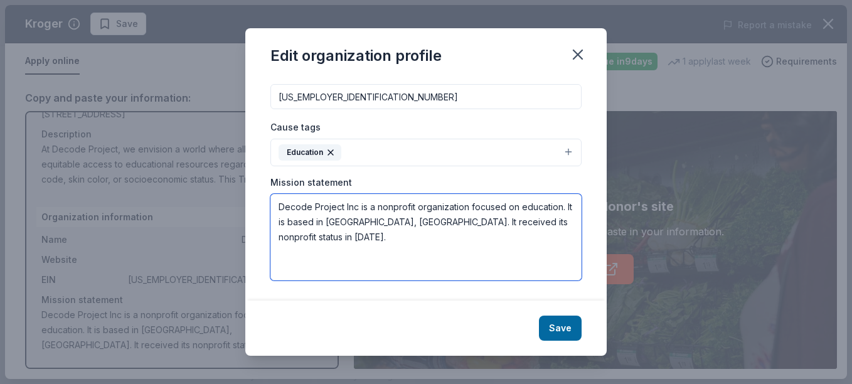
drag, startPoint x: 557, startPoint y: 224, endPoint x: 256, endPoint y: 209, distance: 300.9
click at [256, 209] on div "Changes made here will be reflected on your Account. Organization name Decode P…" at bounding box center [425, 189] width 361 height 222
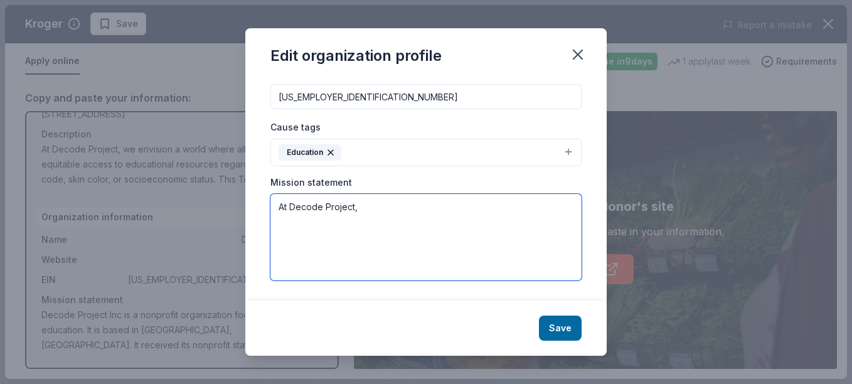
paste textarea "We envision a world where all children have equitable access to educational res…"
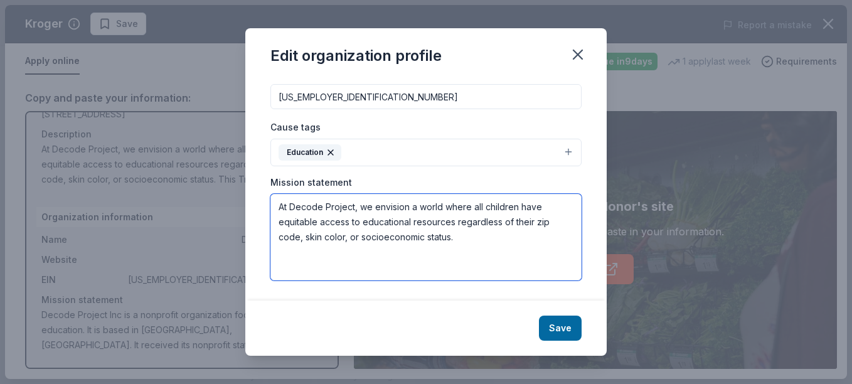
click at [494, 235] on textarea "At Decode Project, we envision a world where all children have equitable access…" at bounding box center [425, 237] width 311 height 87
type textarea "At Decode Project, we envision a world where all children have equitable access…"
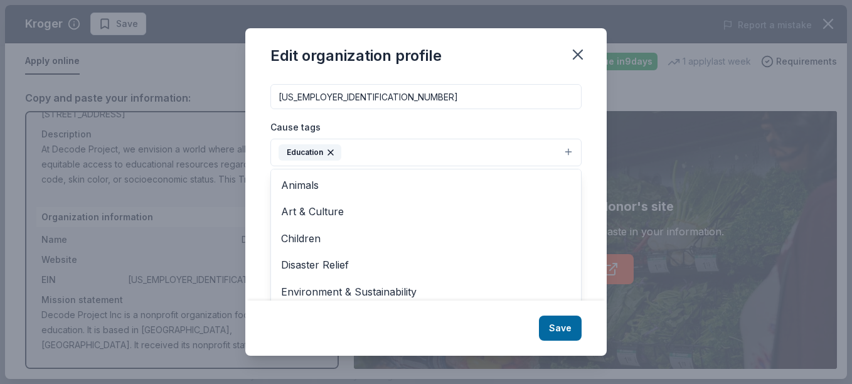
click at [377, 145] on button "Education" at bounding box center [425, 153] width 311 height 28
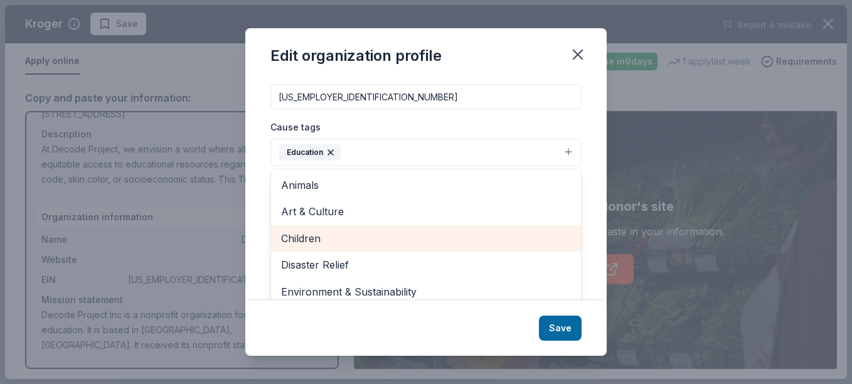
click at [312, 237] on span "Children" at bounding box center [426, 238] width 290 height 16
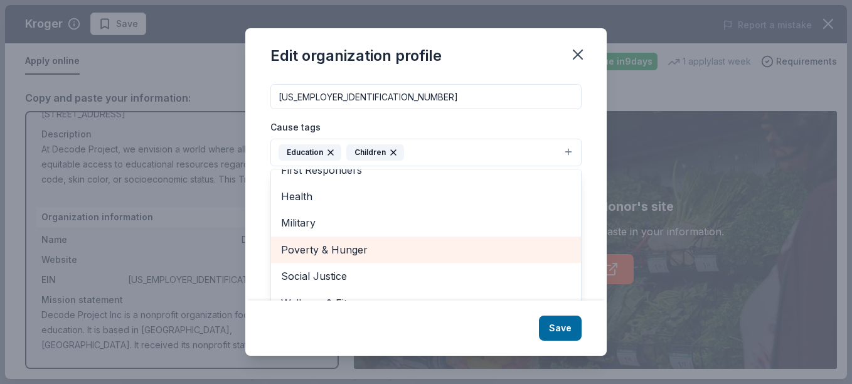
scroll to position [218, 0]
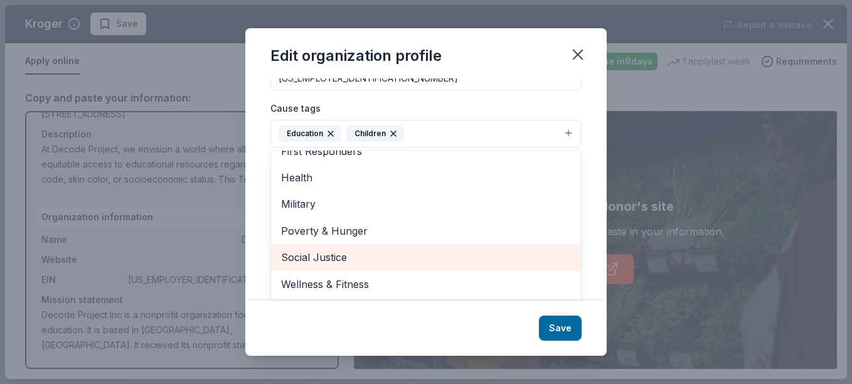
click at [359, 263] on span "Social Justice" at bounding box center [426, 257] width 290 height 16
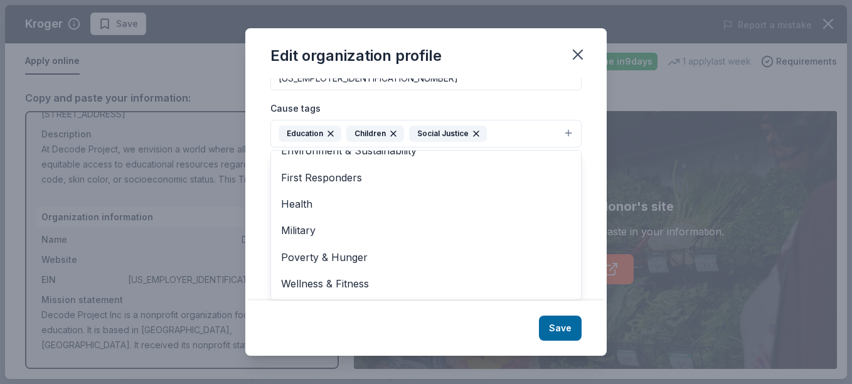
click at [552, 113] on div "Cause tags Education Children Social Justice Animals Art & Culture Disaster Rel…" at bounding box center [425, 123] width 311 height 47
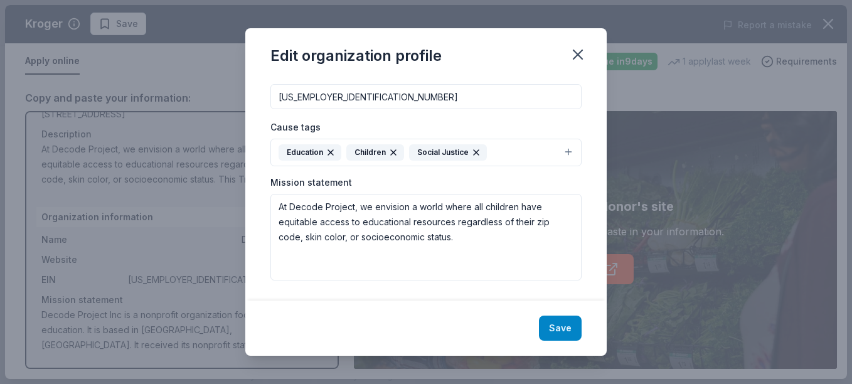
click at [547, 328] on button "Save" at bounding box center [560, 328] width 43 height 25
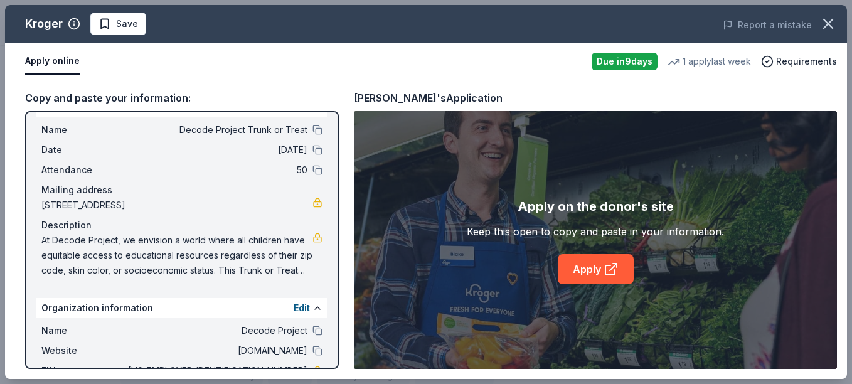
scroll to position [116, 0]
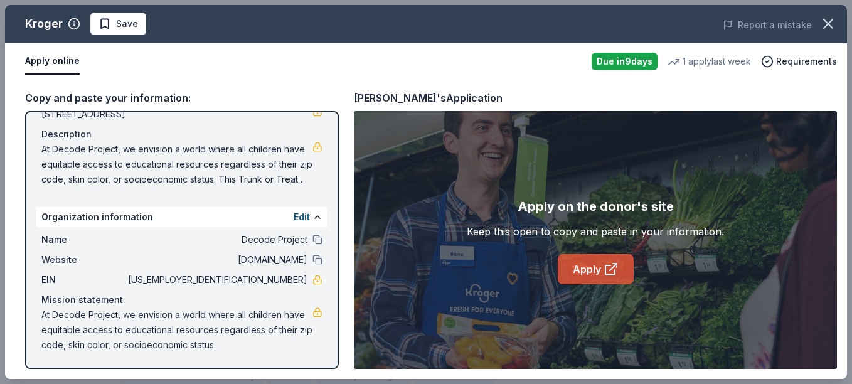
click at [594, 273] on link "Apply" at bounding box center [596, 269] width 76 height 30
